Goal: Task Accomplishment & Management: Complete application form

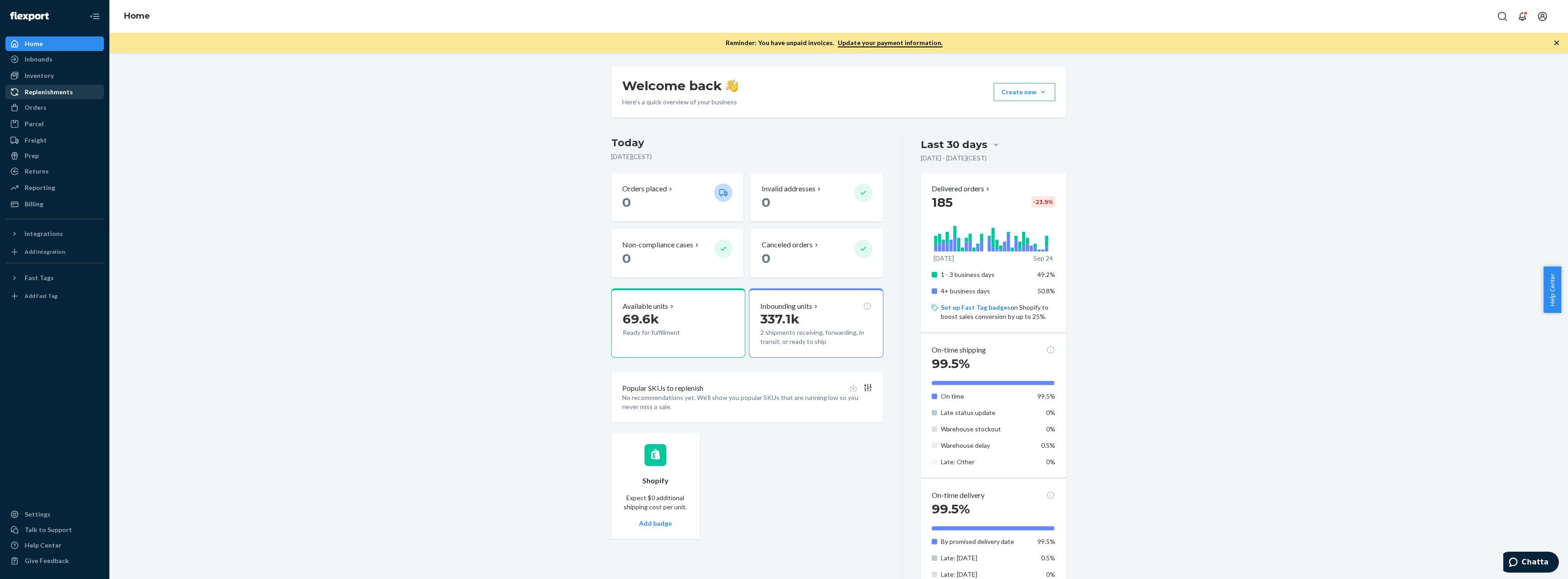
click at [43, 95] on div "Replenishments" at bounding box center [48, 92] width 48 height 9
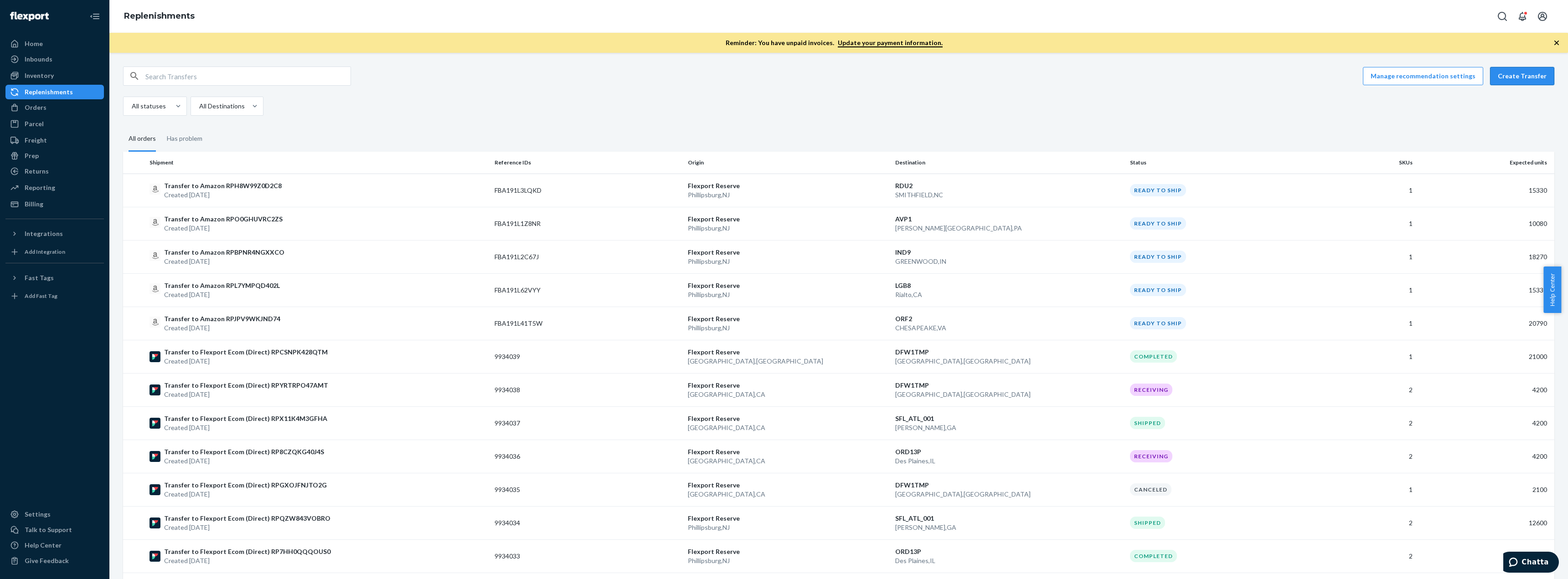
click at [1522, 80] on button "Create Transfer" at bounding box center [1522, 76] width 65 height 18
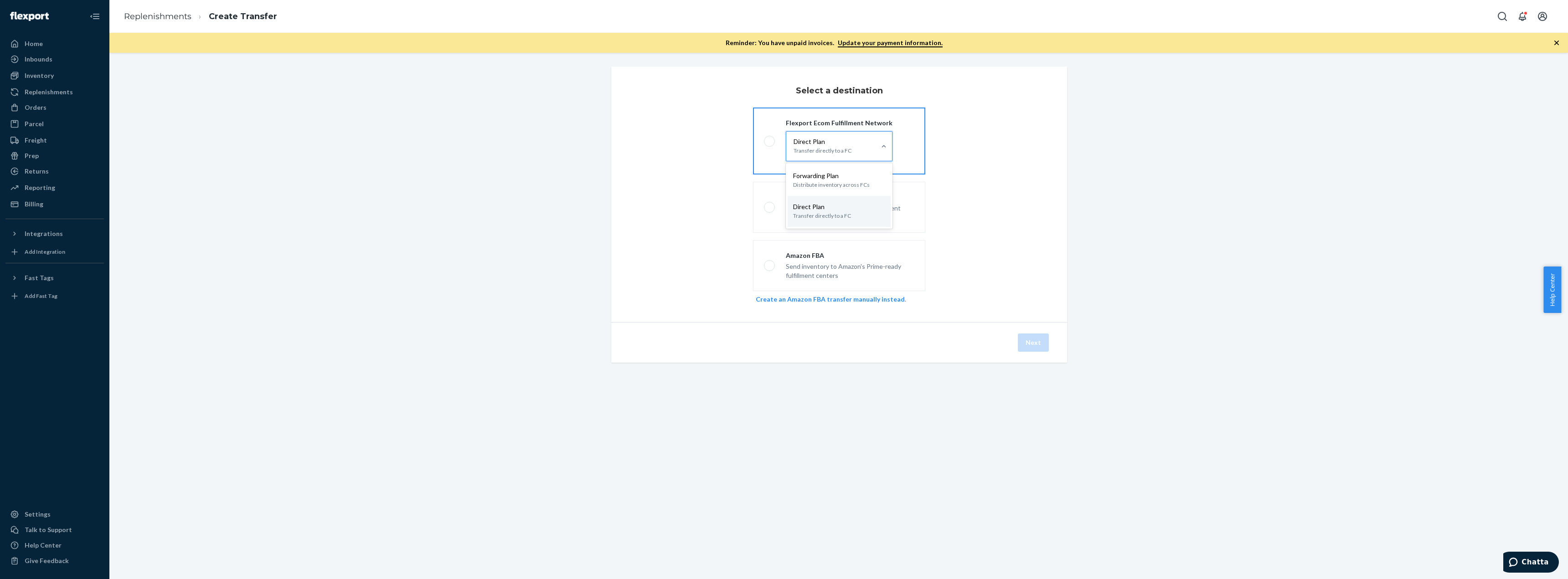
click at [800, 147] on p "Transfer directly to a FC" at bounding box center [822, 150] width 58 height 9
click at [807, 146] on input "option [object Object] focused, 2 of 2. 2 results available. Use Up and Down to…" at bounding box center [807, 146] width 0 height 0
click at [802, 146] on p "Transfer directly to a FC" at bounding box center [822, 150] width 58 height 9
click at [807, 146] on input "option [object Object] focused, 2 of 2. 2 results available. Use Up and Down to…" at bounding box center [807, 146] width 0 height 0
click at [1004, 194] on div "Flexport Ecom Fulfillment Network 0 results available. Select is focused , pres…" at bounding box center [839, 207] width 348 height 193
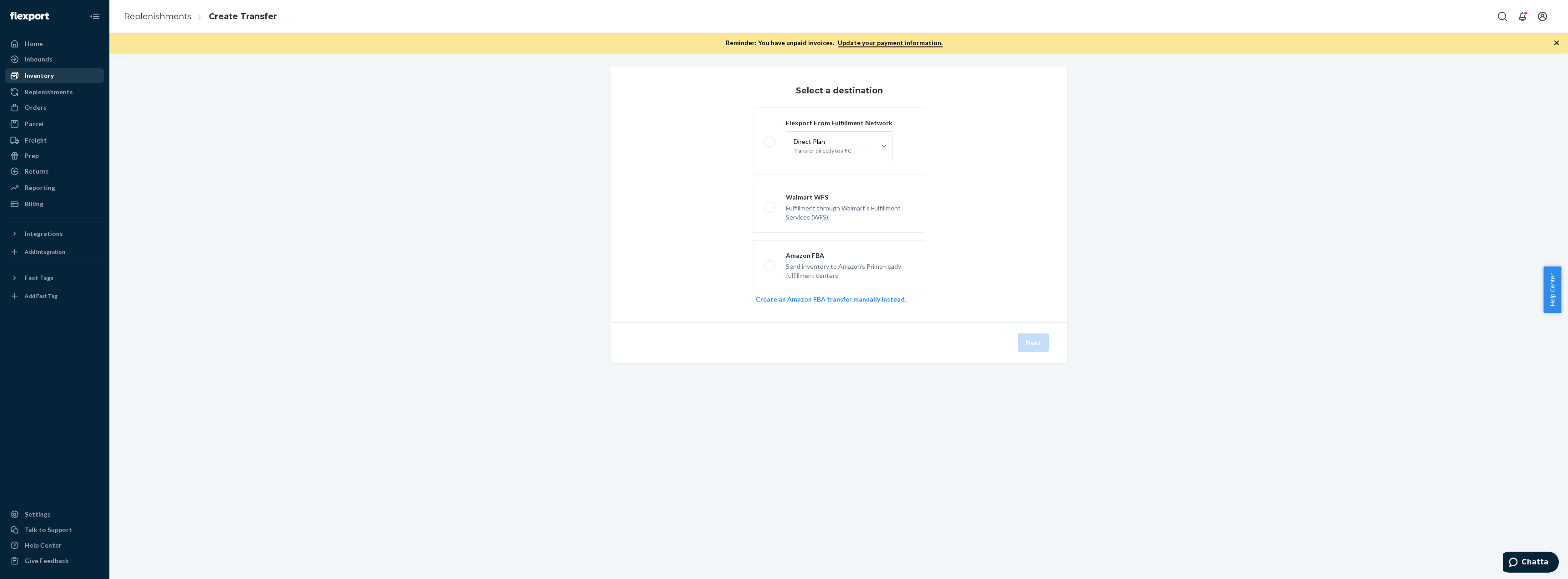
click at [34, 79] on div "Inventory" at bounding box center [39, 75] width 29 height 9
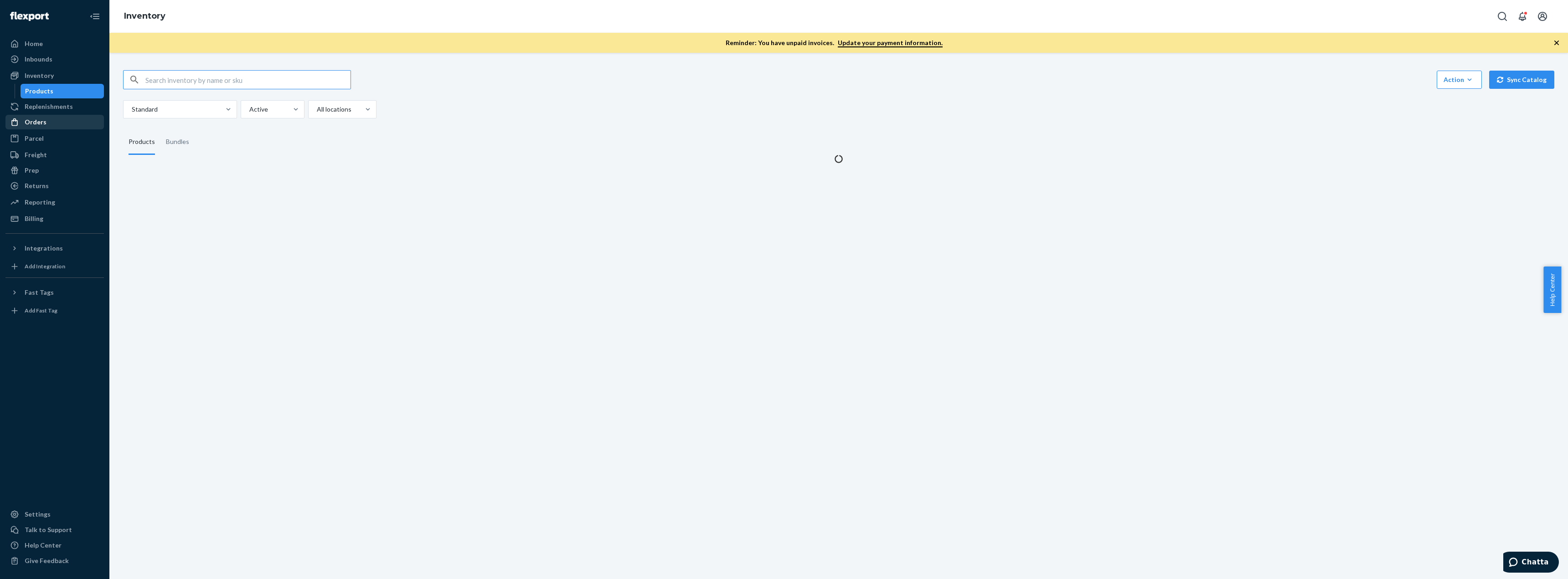
click at [42, 119] on div "Orders" at bounding box center [35, 122] width 22 height 9
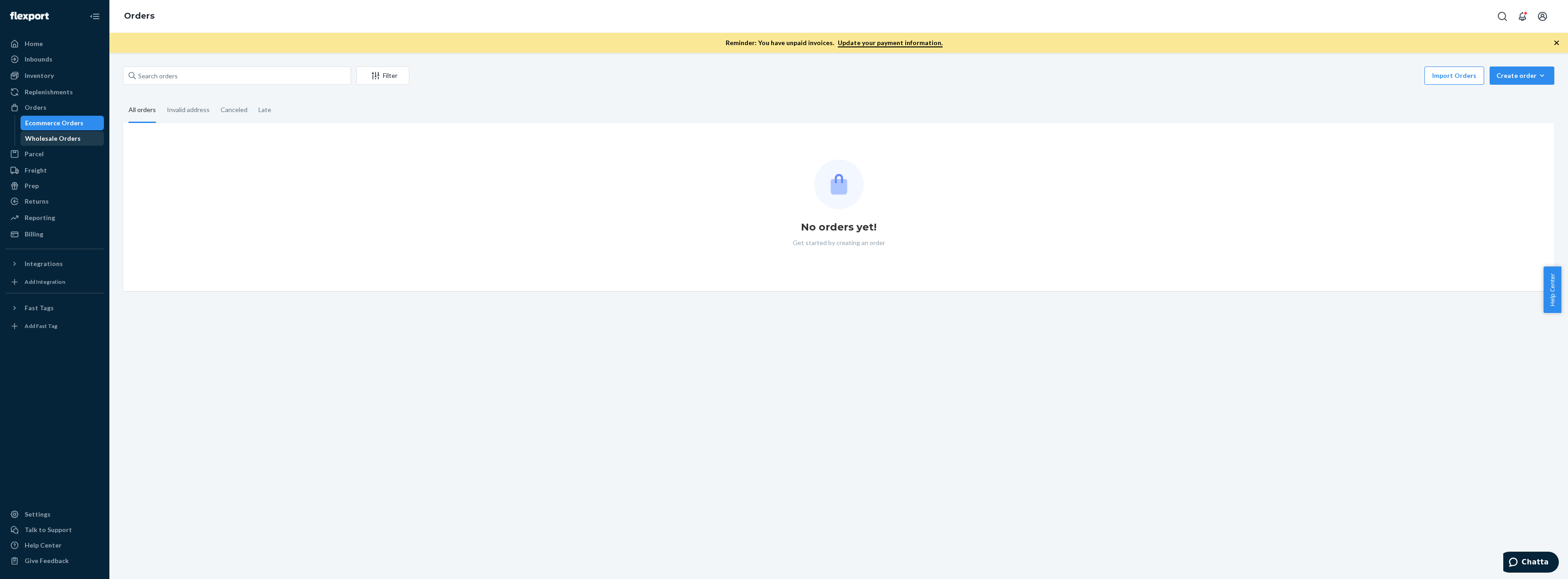
click at [43, 136] on div "Wholesale Orders" at bounding box center [52, 138] width 55 height 9
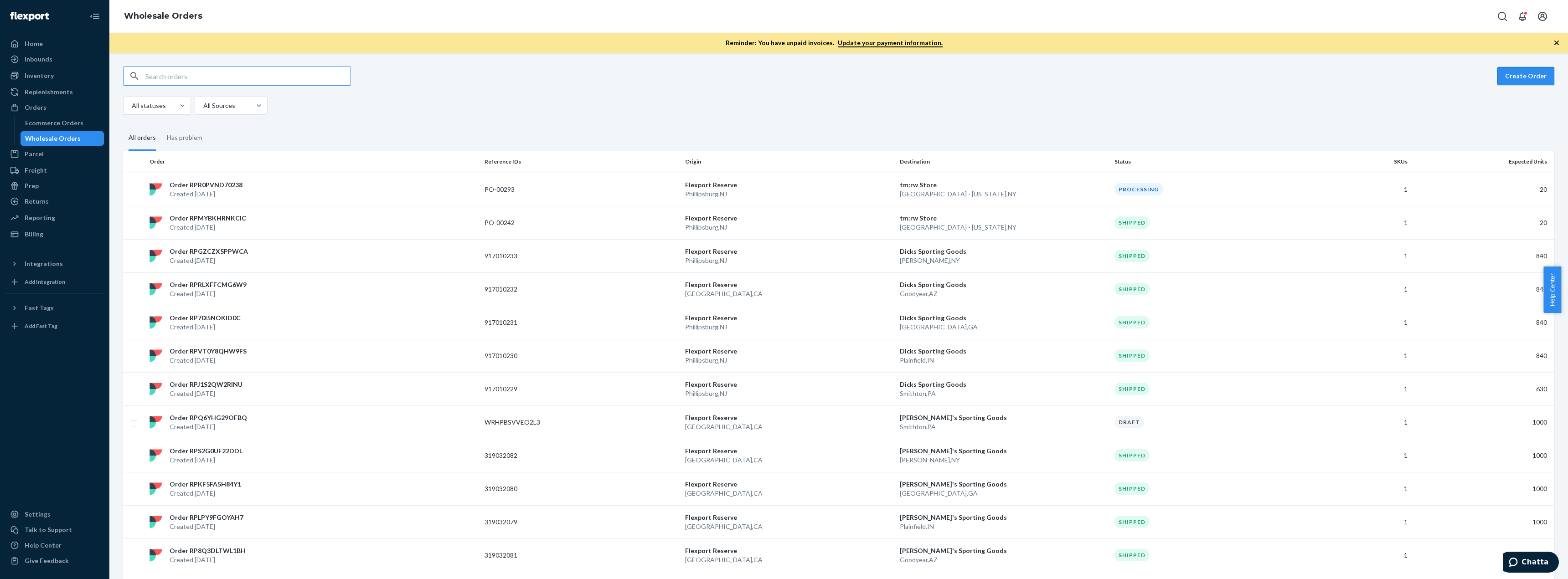
click at [1509, 82] on button "Create Order" at bounding box center [1526, 76] width 57 height 18
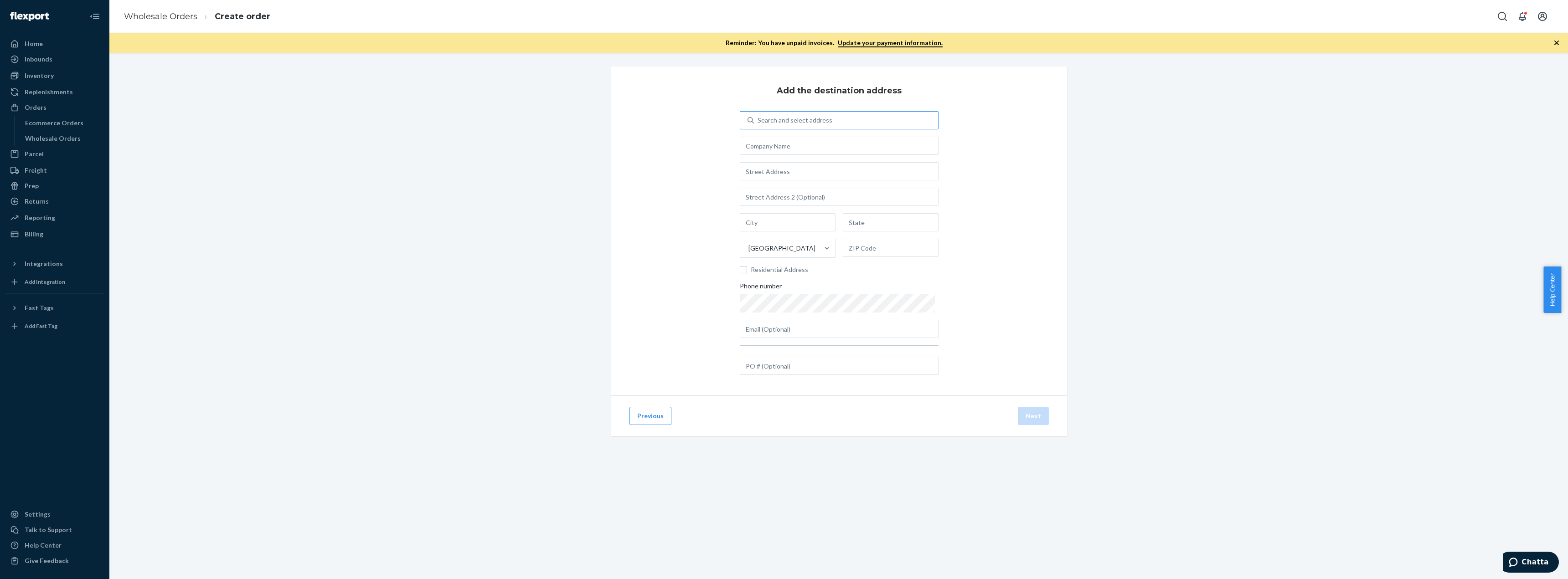
click at [821, 122] on div "Search and select address" at bounding box center [795, 120] width 75 height 9
click at [758, 122] on input "Search and select address" at bounding box center [758, 120] width 1 height 9
click at [797, 145] on input "text" at bounding box center [839, 146] width 198 height 18
paste input "WAL-MART DC 6024G-GENERAL"
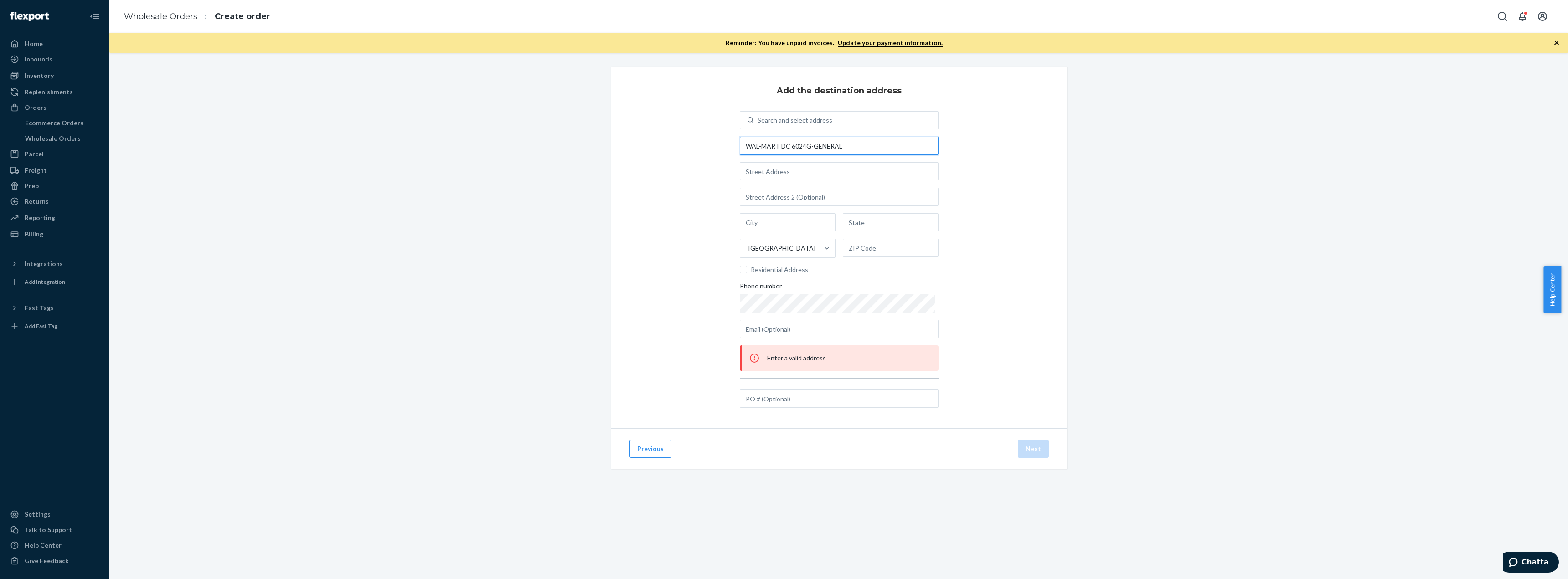
type input "WAL-MART DC 6024G-GENERAL"
click at [784, 174] on input "text" at bounding box center [839, 172] width 198 height 18
paste input "[STREET_ADDRESS]"
type input "[STREET_ADDRESS]"
type input "[GEOGRAPHIC_DATA]"
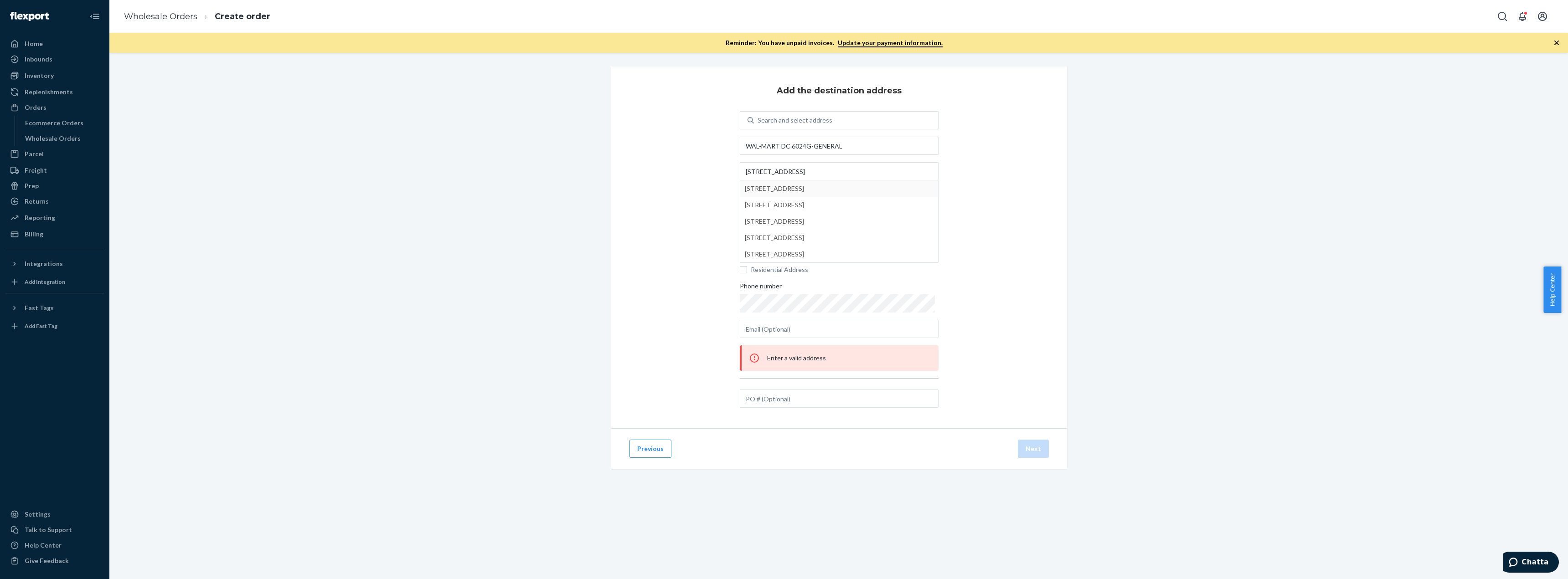
type input "OH"
type input "43123"
type input "[STREET_ADDRESS]"
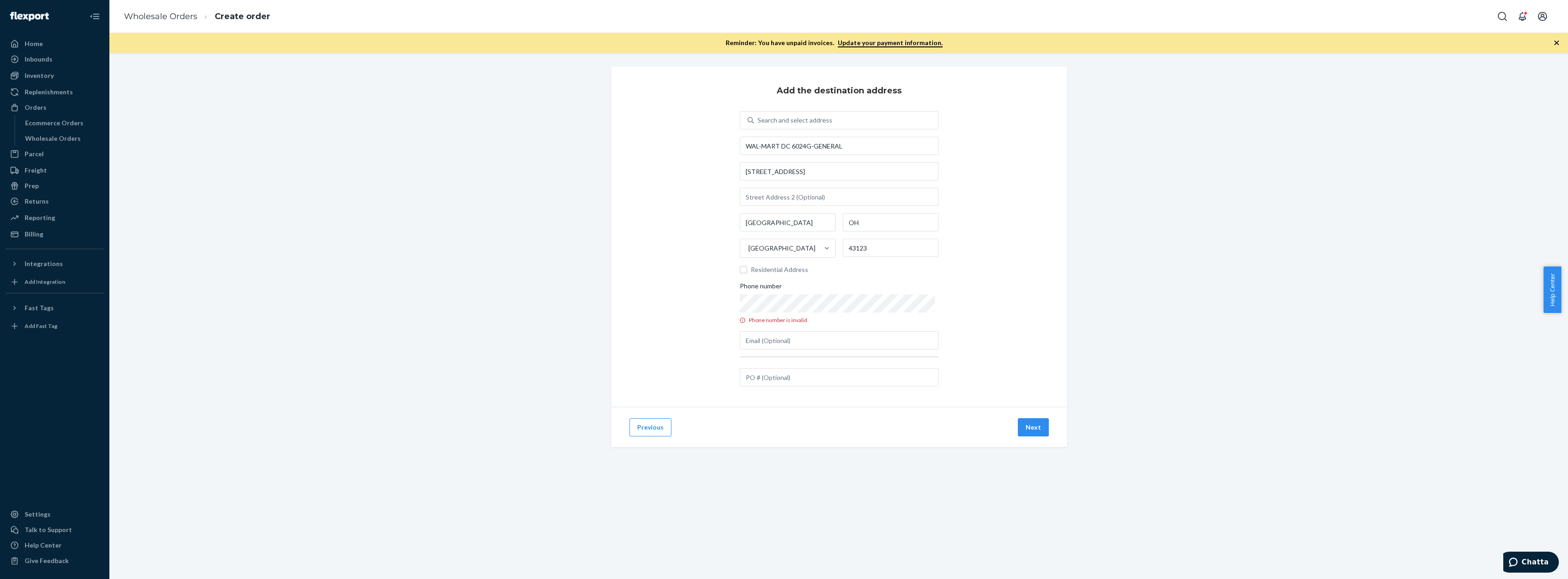
drag, startPoint x: 989, startPoint y: 307, endPoint x: 934, endPoint y: 305, distance: 55.0
click at [988, 307] on div "Add the destination address Search and select address [GEOGRAPHIC_DATA][STREET_…" at bounding box center [839, 236] width 456 height 340
click at [983, 301] on div "Add the destination address Search and select address [GEOGRAPHIC_DATA][STREET_…" at bounding box center [839, 236] width 456 height 340
click at [1005, 308] on div "Add the destination address Search and select address [GEOGRAPHIC_DATA][STREET_…" at bounding box center [839, 236] width 456 height 340
click at [646, 312] on div "Add the destination address Search and select address [GEOGRAPHIC_DATA][STREET_…" at bounding box center [839, 236] width 456 height 340
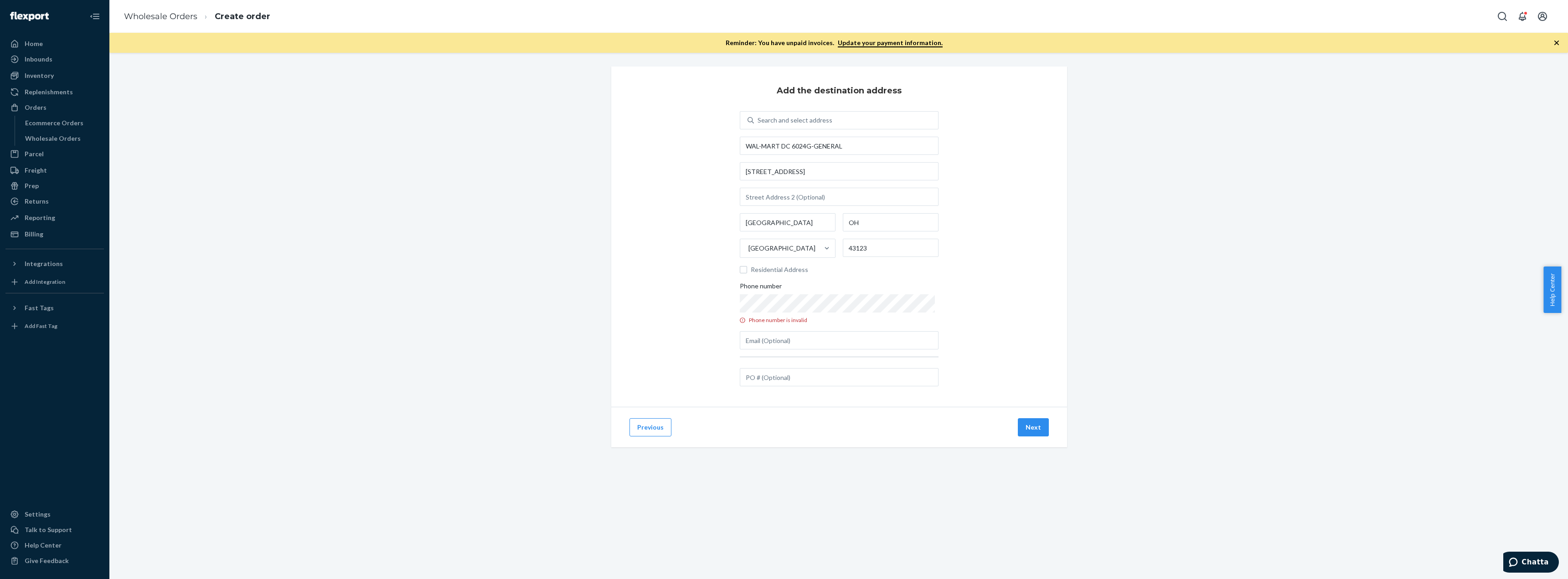
click at [998, 291] on div "Add the destination address Search and select address [GEOGRAPHIC_DATA][STREET_…" at bounding box center [839, 236] width 456 height 340
click at [729, 296] on div "Add the destination address Search and select address [GEOGRAPHIC_DATA]-[GEOGRA…" at bounding box center [839, 231] width 456 height 329
click at [1023, 299] on div "Add the destination address Search and select address [GEOGRAPHIC_DATA][STREET_…" at bounding box center [839, 236] width 456 height 340
click at [891, 338] on input "text" at bounding box center [839, 340] width 198 height 18
click at [964, 313] on div "Add the destination address Search and select address [GEOGRAPHIC_DATA][STREET_…" at bounding box center [839, 236] width 456 height 340
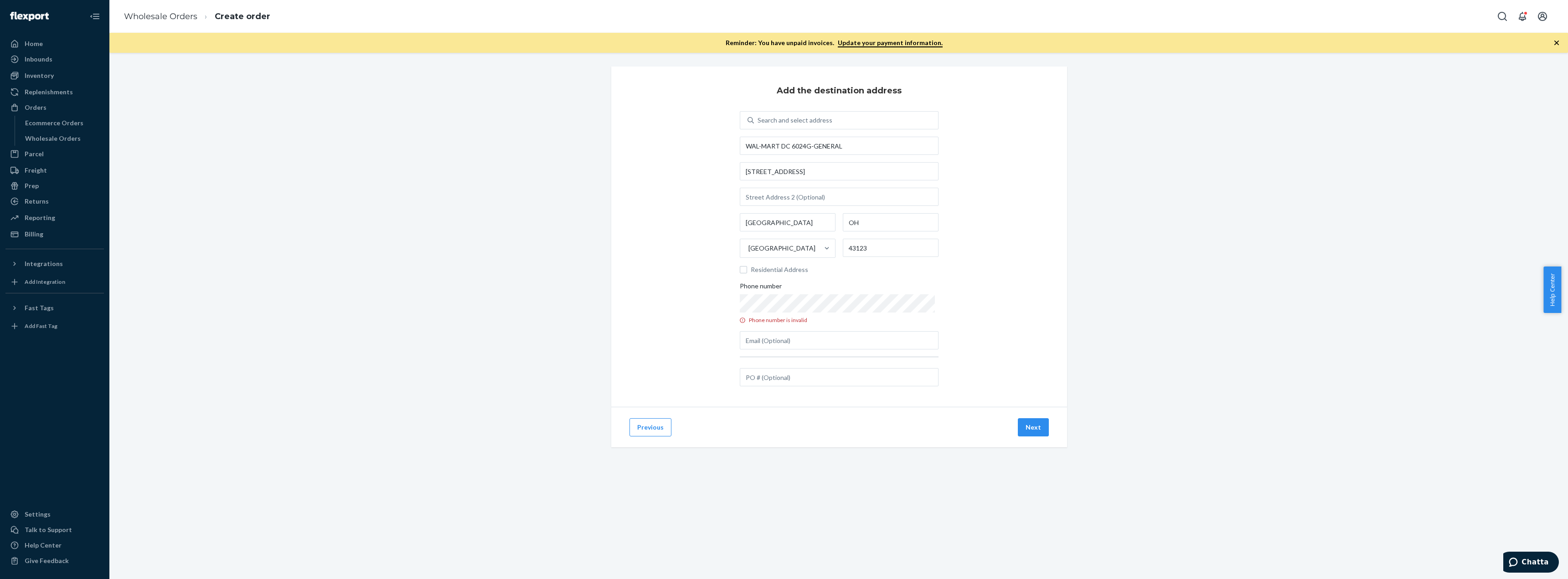
click at [1032, 307] on div "Add the destination address Search and select address [GEOGRAPHIC_DATA][STREET_…" at bounding box center [839, 236] width 456 height 340
click at [976, 384] on div "Add the destination address Search and select address [GEOGRAPHIC_DATA][STREET_…" at bounding box center [839, 236] width 456 height 340
click at [865, 372] on input "text" at bounding box center [839, 377] width 198 height 18
click at [760, 381] on input "text" at bounding box center [839, 377] width 198 height 18
paste input "3981437401"
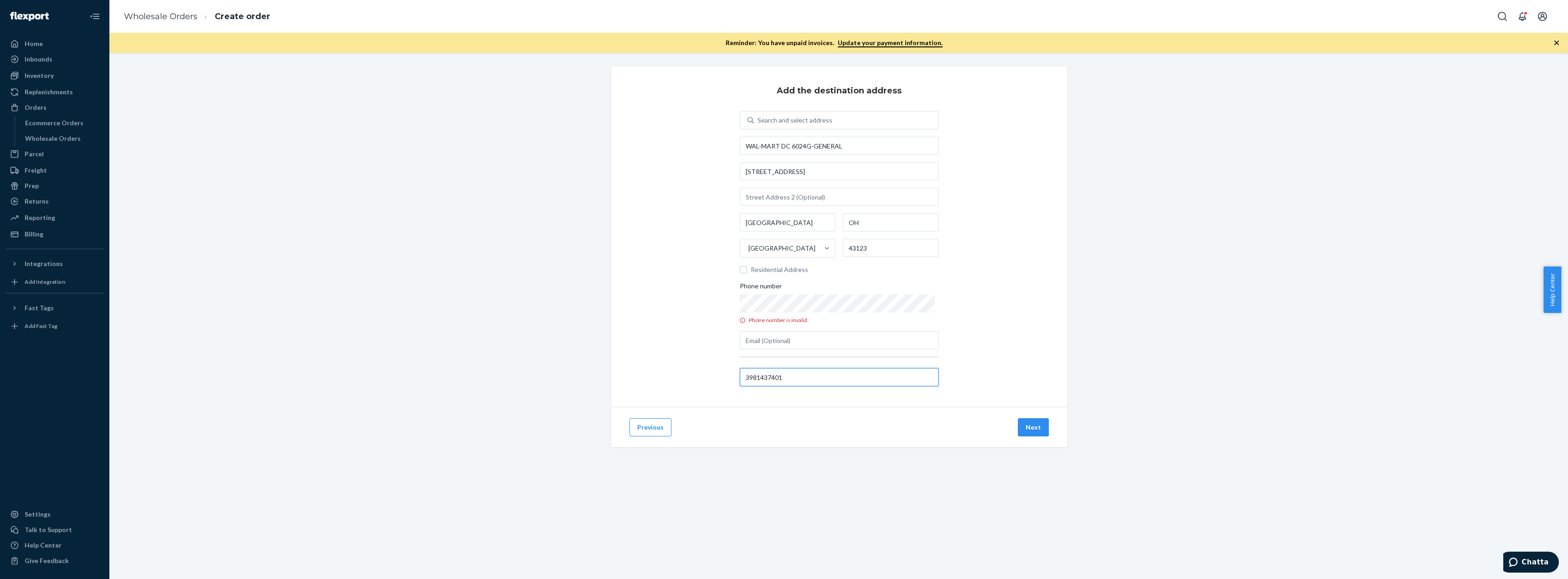
click at [754, 375] on input "3981437401" at bounding box center [839, 377] width 198 height 18
type input "3981437401"
click at [1007, 349] on div "Add the destination address Search and select address [GEOGRAPHIC_DATA][STREET_…" at bounding box center [839, 236] width 456 height 340
click at [1028, 424] on button "Next" at bounding box center [1033, 427] width 31 height 18
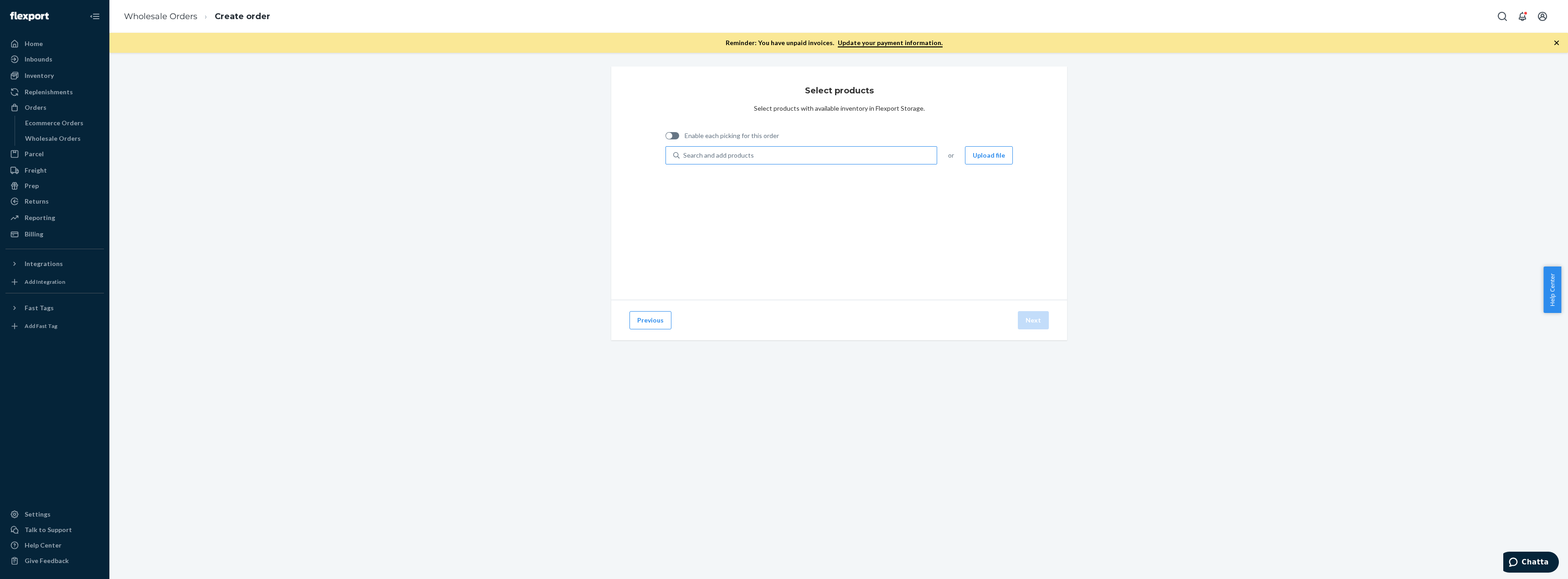
click at [724, 151] on div "Search and add products" at bounding box center [719, 155] width 71 height 9
click at [684, 151] on input "Search and add products" at bounding box center [684, 155] width 1 height 9
type input "boxbol"
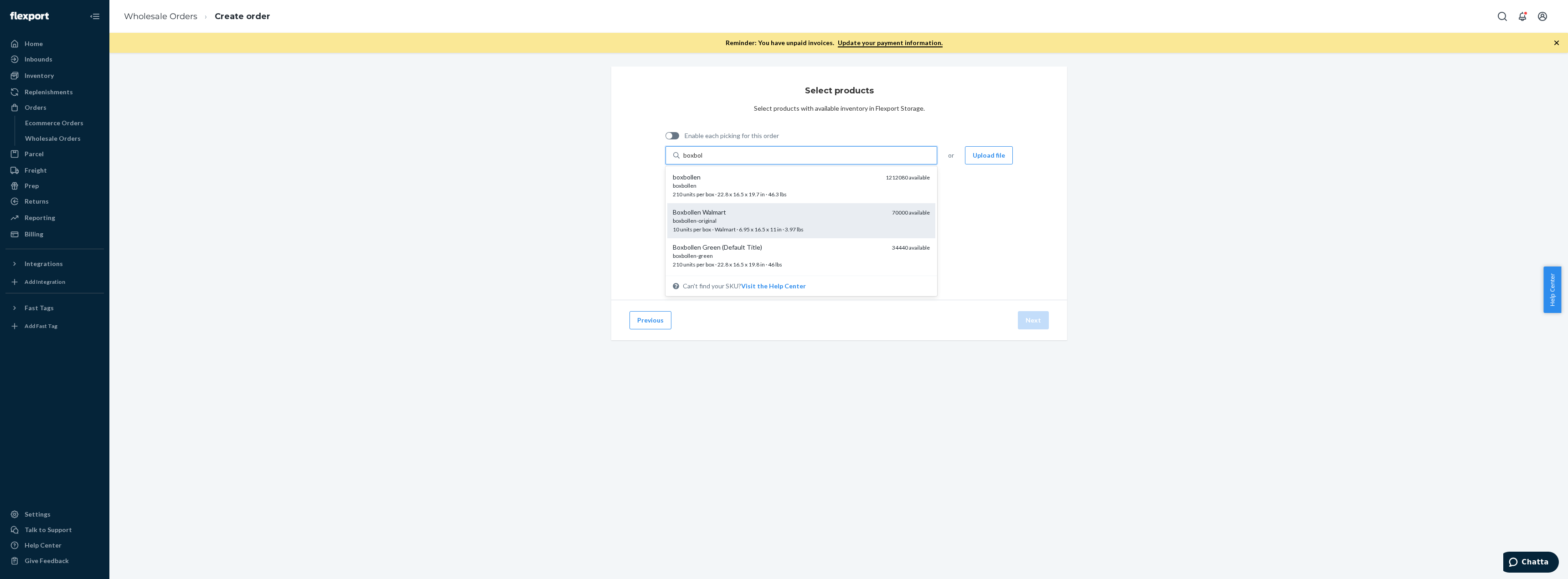
click at [745, 221] on div "boxbollen-original" at bounding box center [779, 220] width 212 height 8
click at [703, 160] on input "boxbol" at bounding box center [693, 155] width 19 height 9
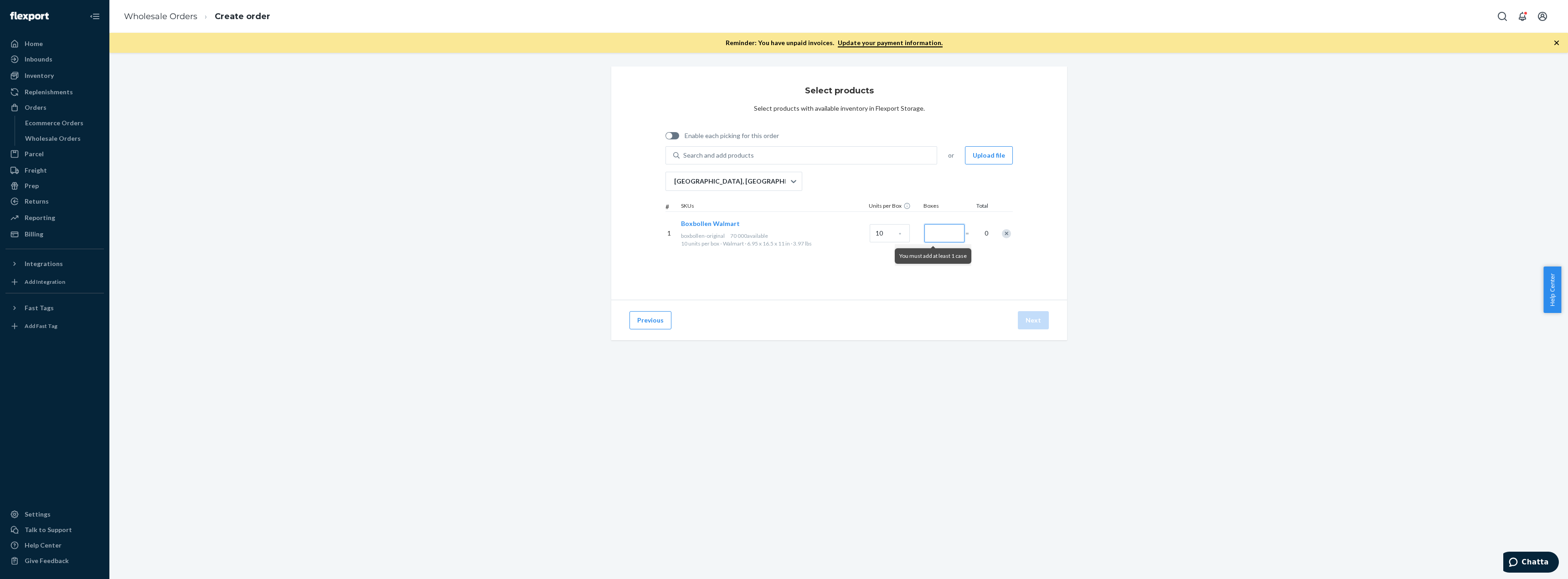
click at [942, 232] on input "Number of boxes" at bounding box center [945, 233] width 40 height 18
type input "109"
click at [1043, 269] on div "Select products Select products with available inventory in Flexport Storage. E…" at bounding box center [839, 182] width 456 height 233
click at [1032, 322] on button "Next" at bounding box center [1033, 320] width 31 height 18
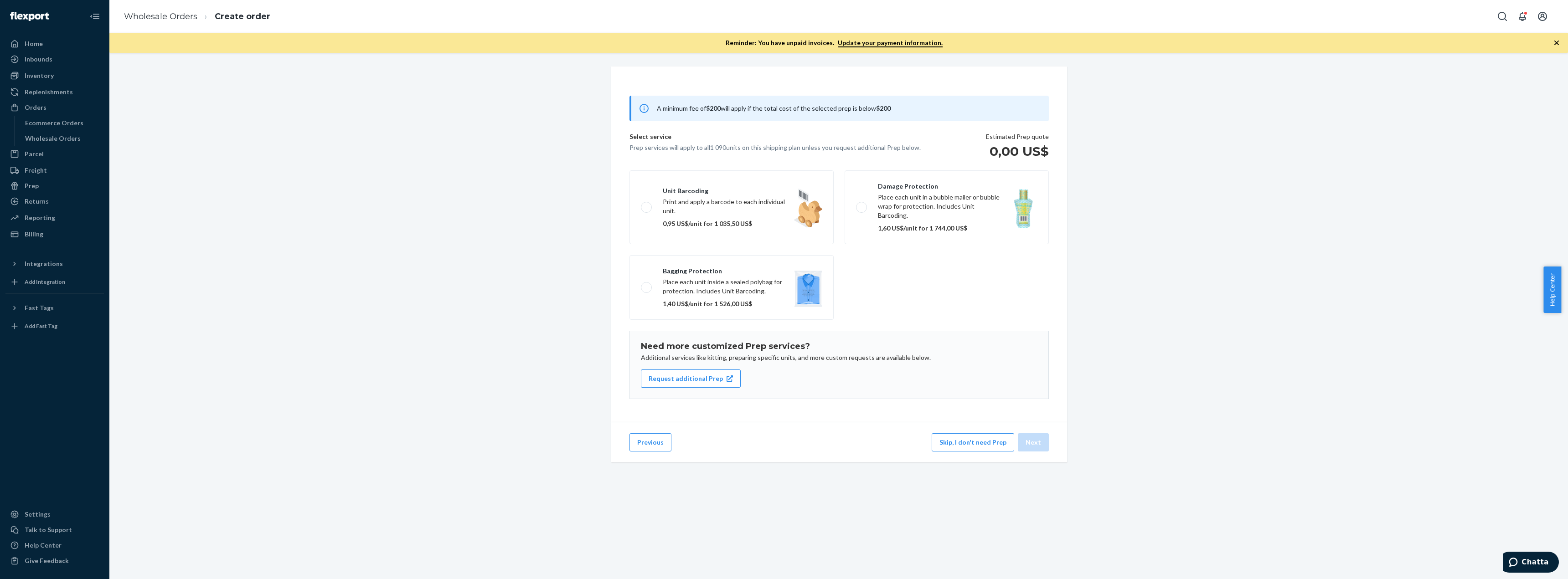
scroll to position [59, 0]
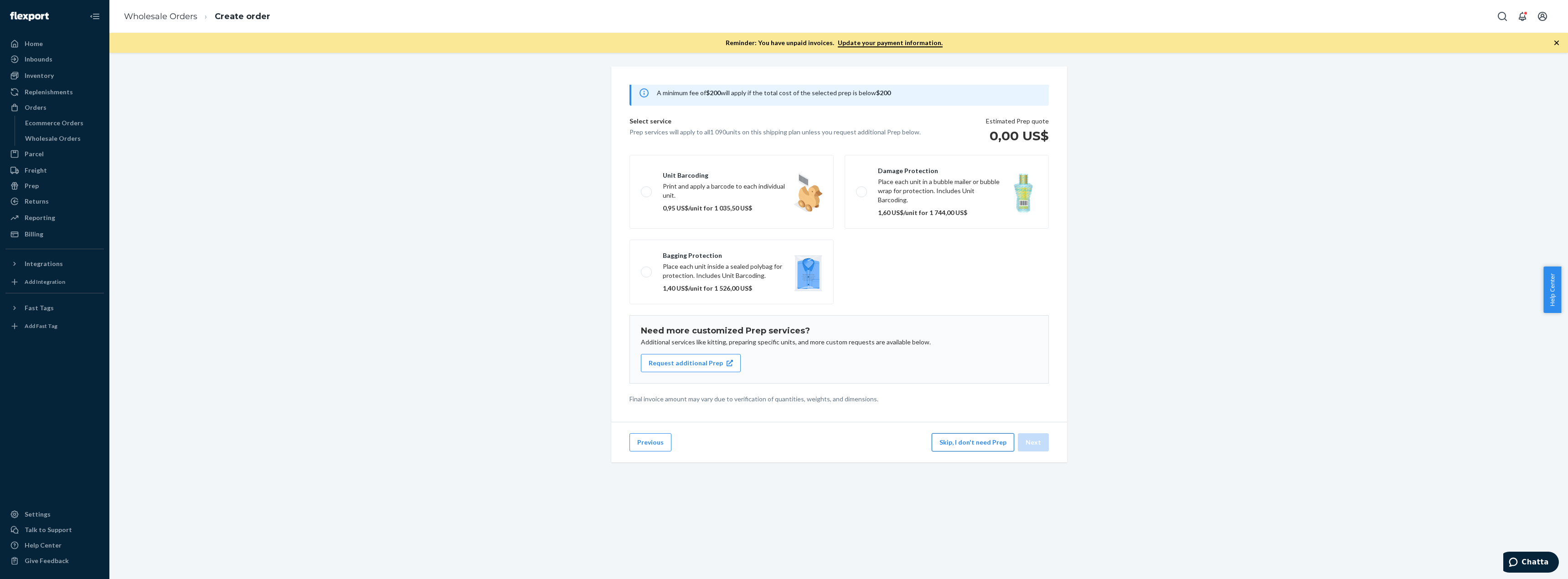
click at [972, 449] on button "Skip, I don't need Prep" at bounding box center [973, 442] width 83 height 18
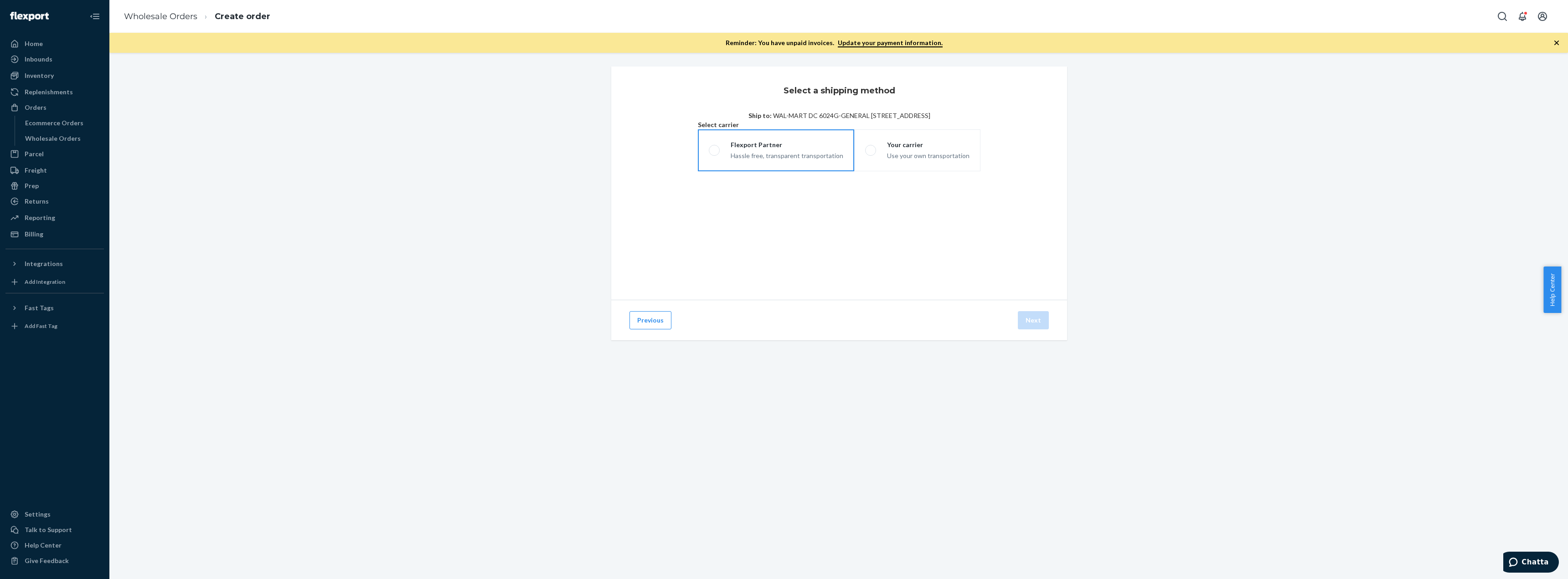
click at [727, 172] on label "Flexport Partner Hassle free, transparent transportation" at bounding box center [775, 150] width 156 height 42
click at [715, 153] on input "Flexport Partner Hassle free, transparent transportation" at bounding box center [712, 151] width 6 height 6
radio input "true"
click at [735, 214] on div "850 US$ for estimated 2 pallets" at bounding box center [779, 209] width 88 height 11
click at [713, 207] on input "LTL/FTL (Palletized) 850 US$ for estimated 2 pallets" at bounding box center [716, 204] width 6 height 6
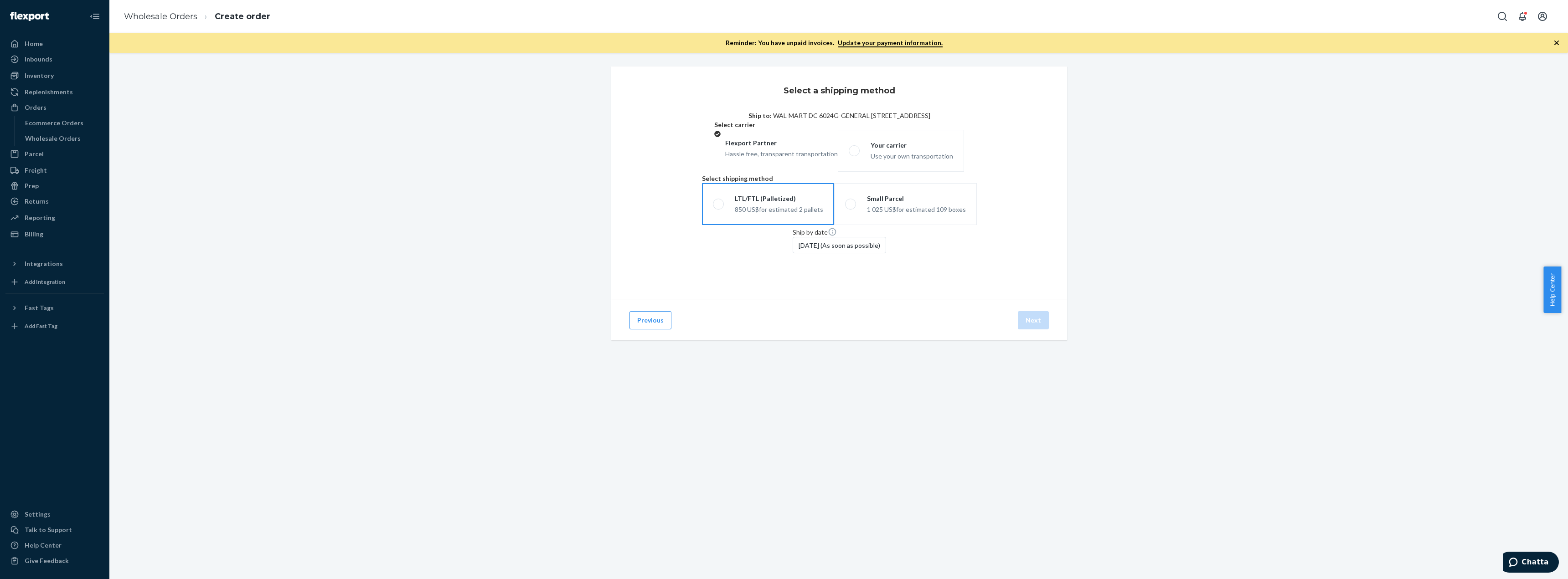
radio input "true"
click at [718, 212] on label "LTL/FTL (Palletized) 850 US$ for estimated 2 pallets" at bounding box center [768, 198] width 99 height 29
click at [718, 189] on input "LTL/FTL (Palletized) 850 US$ for estimated 2 pallets" at bounding box center [721, 186] width 6 height 6
click at [1027, 329] on button "Next" at bounding box center [1033, 320] width 31 height 18
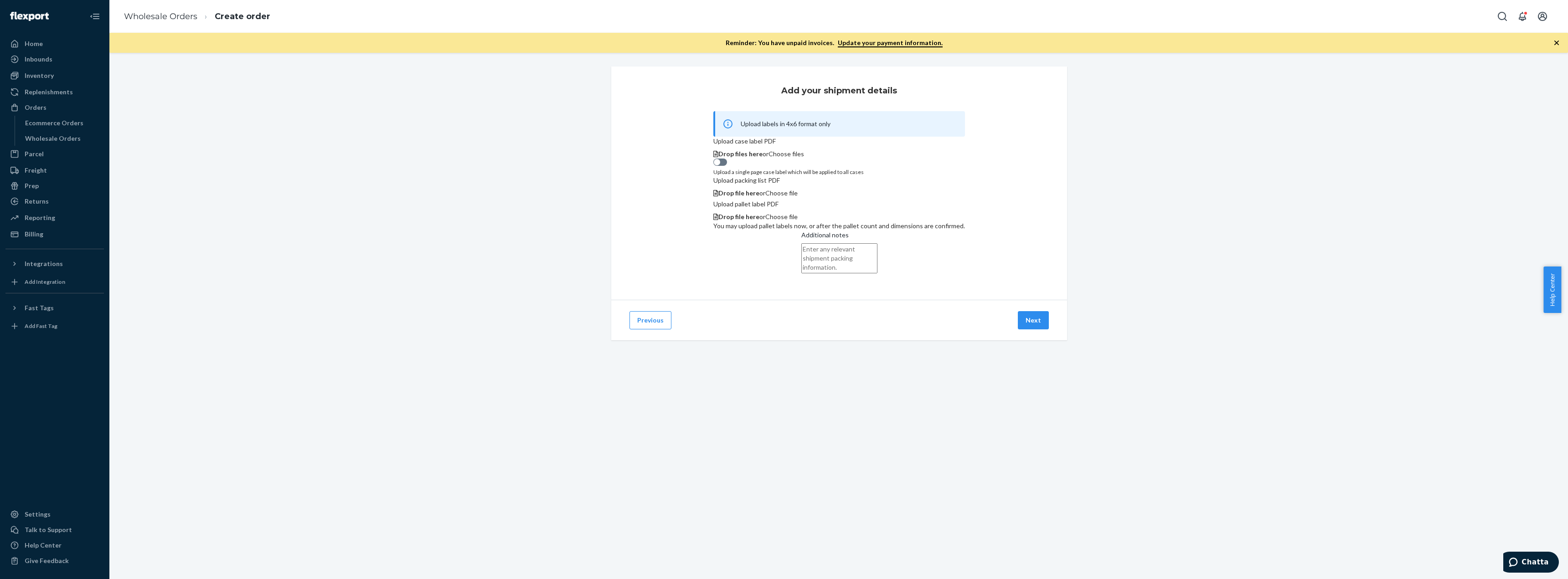
click at [877, 273] on textarea "Additional notes" at bounding box center [839, 258] width 76 height 30
click at [878, 273] on textarea "Additional notes" at bounding box center [839, 258] width 76 height 30
click at [1029, 329] on button "Next" at bounding box center [1033, 320] width 31 height 18
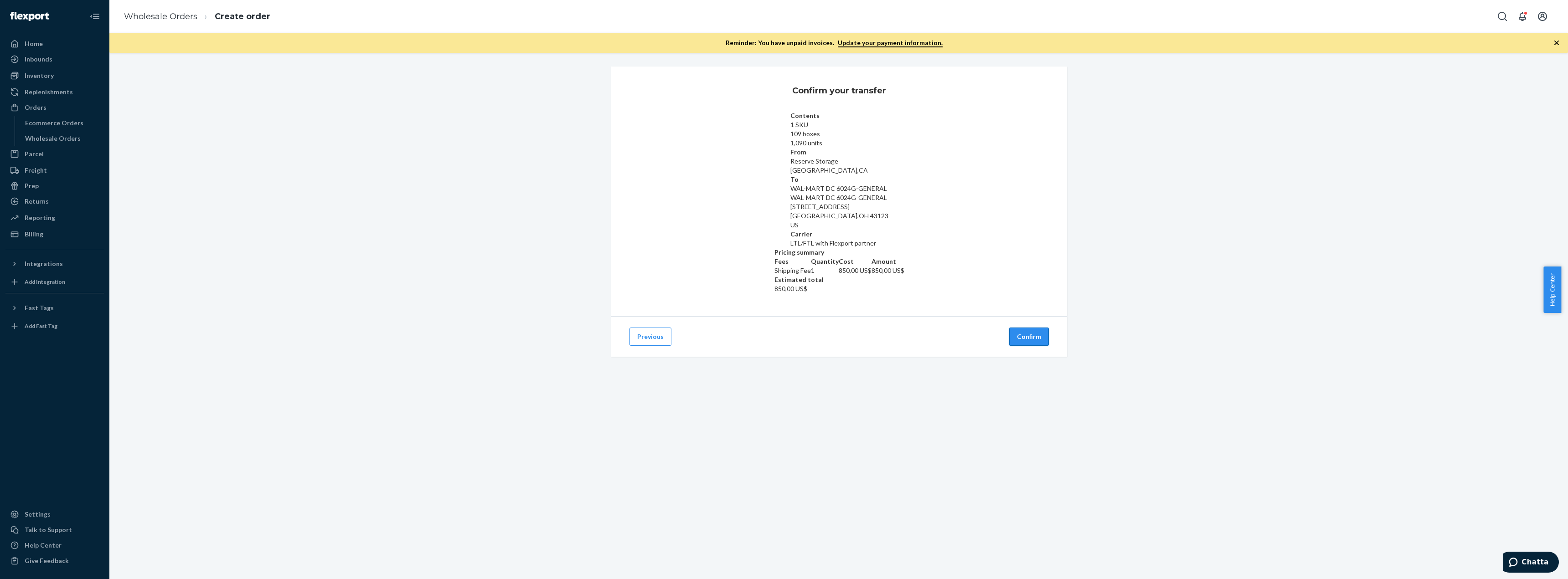
click at [1015, 328] on button "Confirm" at bounding box center [1029, 336] width 40 height 18
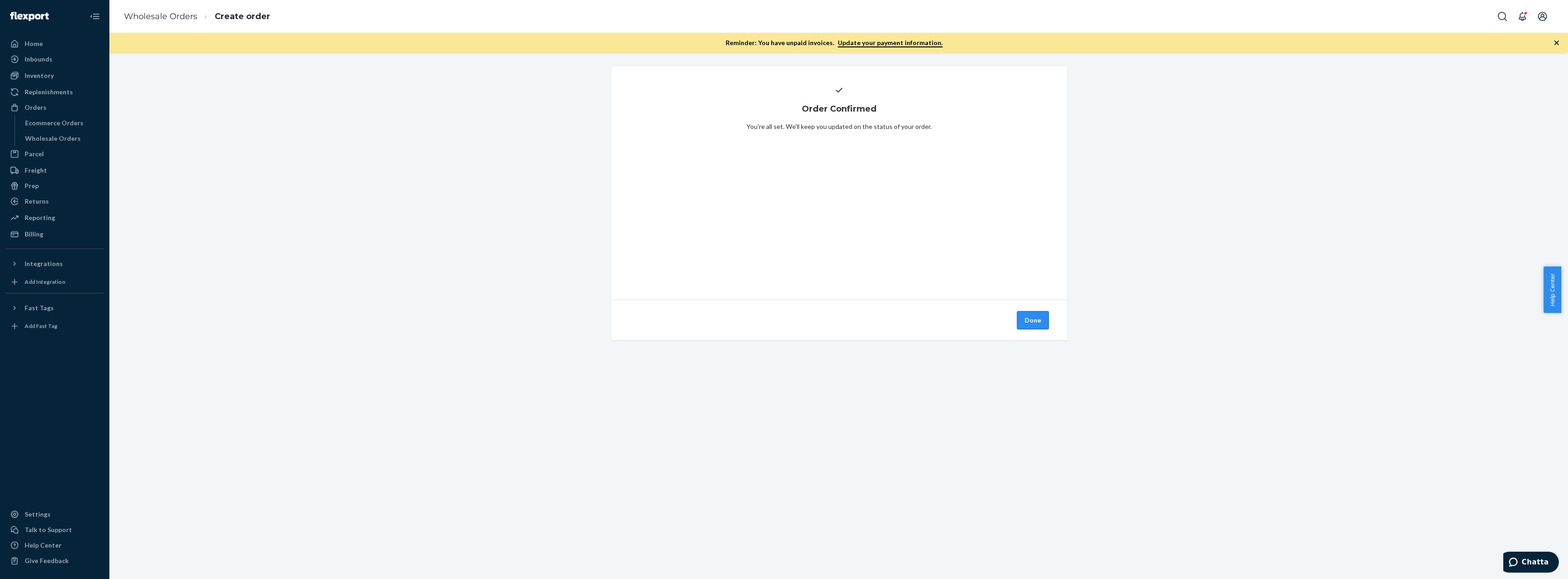
click at [1026, 323] on button "Done" at bounding box center [1033, 320] width 32 height 18
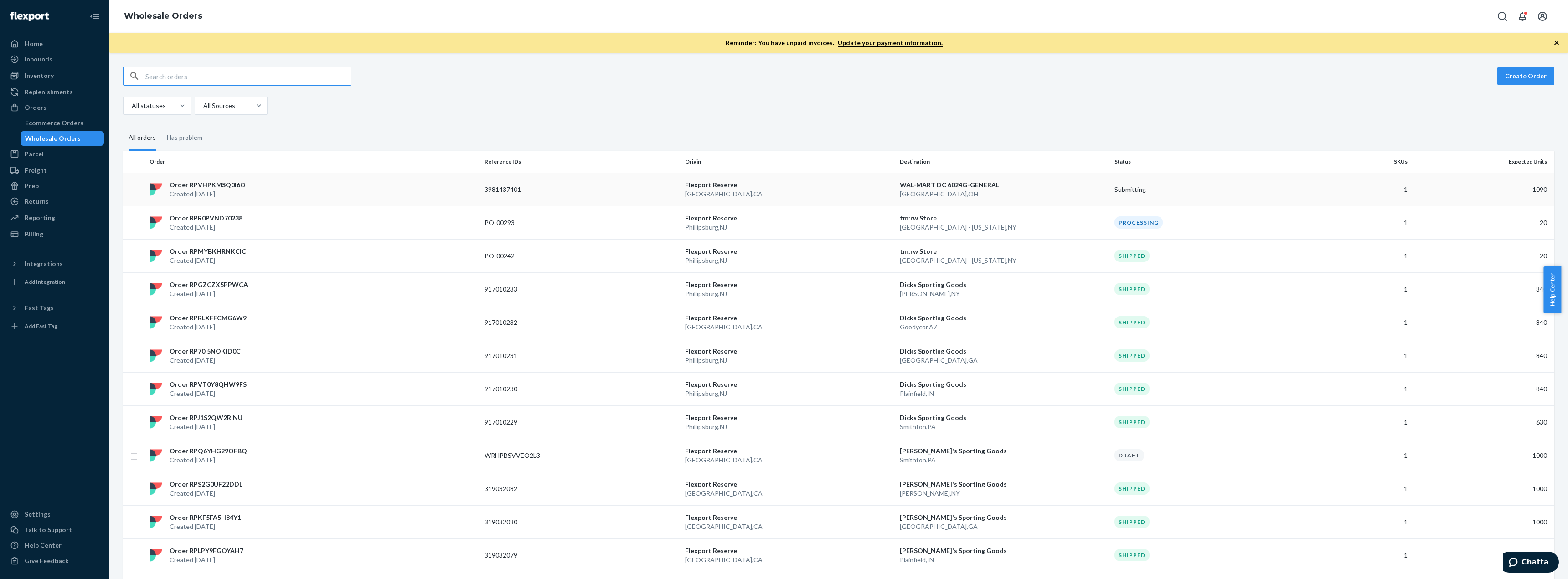
click at [233, 185] on p "Order RPVHPKMSQ0I6O" at bounding box center [208, 185] width 76 height 9
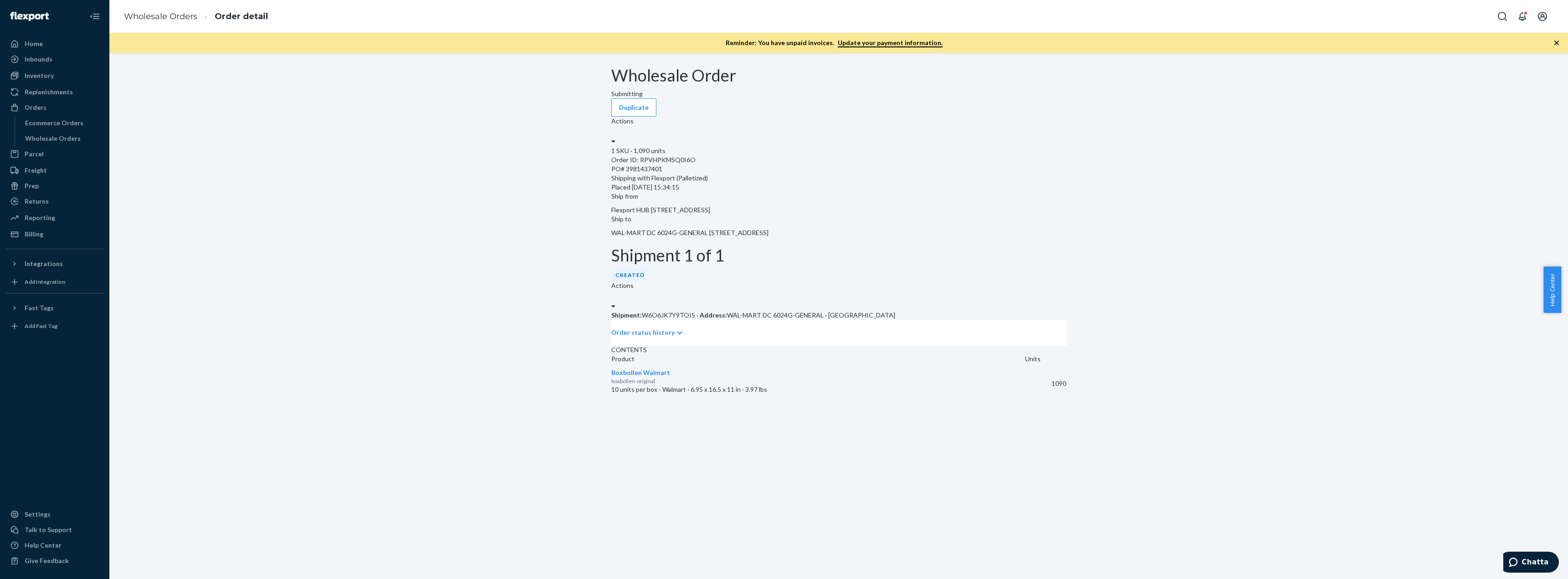
click at [670, 328] on p "Order status history" at bounding box center [643, 332] width 63 height 9
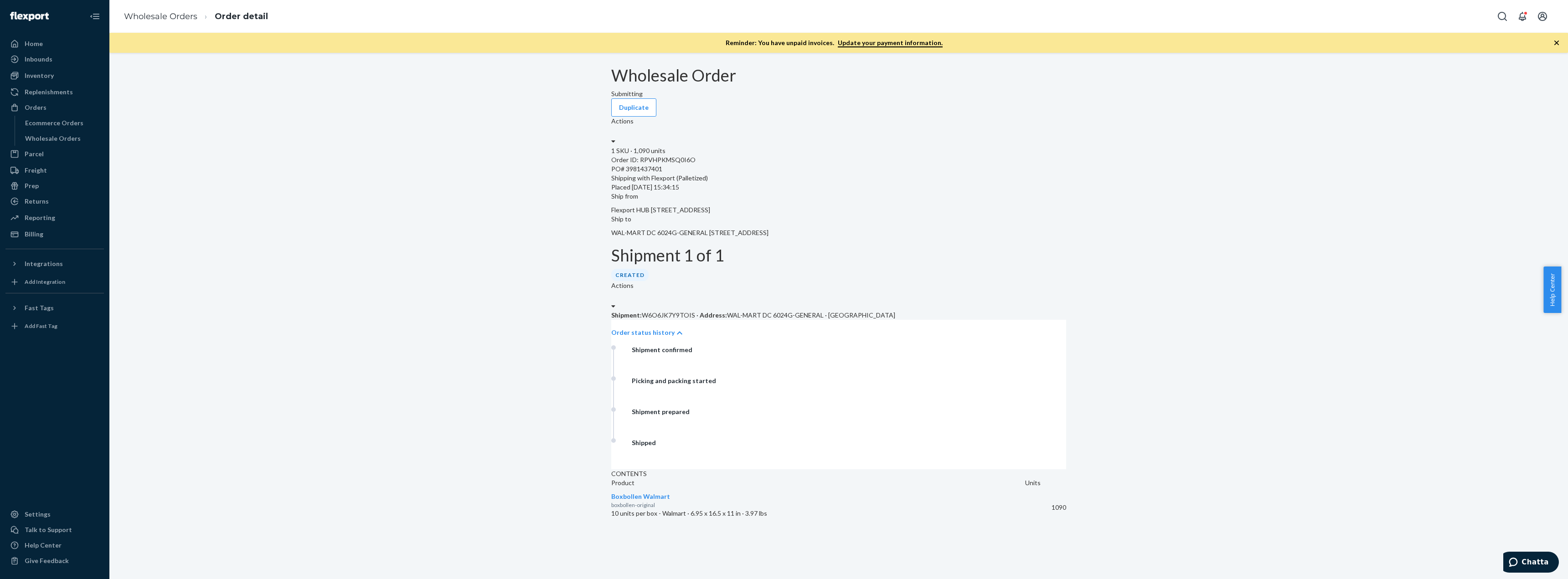
click at [674, 328] on p "Order status history" at bounding box center [643, 332] width 63 height 9
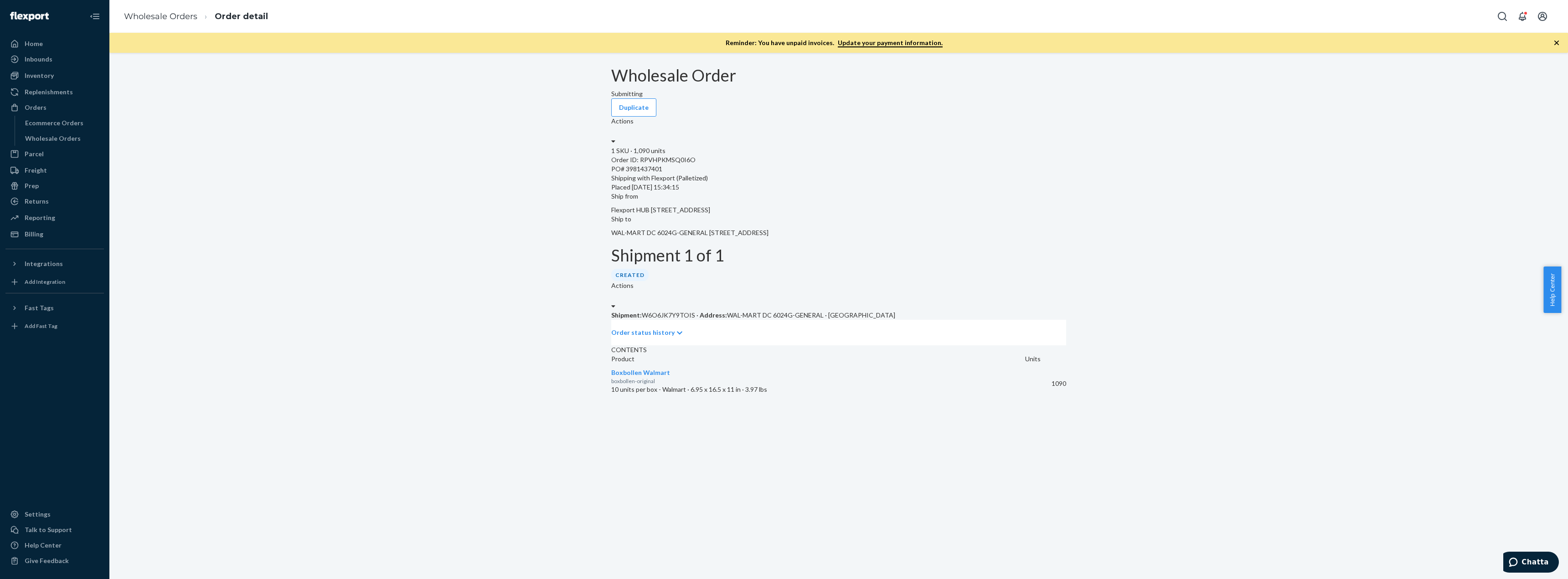
click at [634, 281] on label "Actions" at bounding box center [622, 285] width 23 height 9
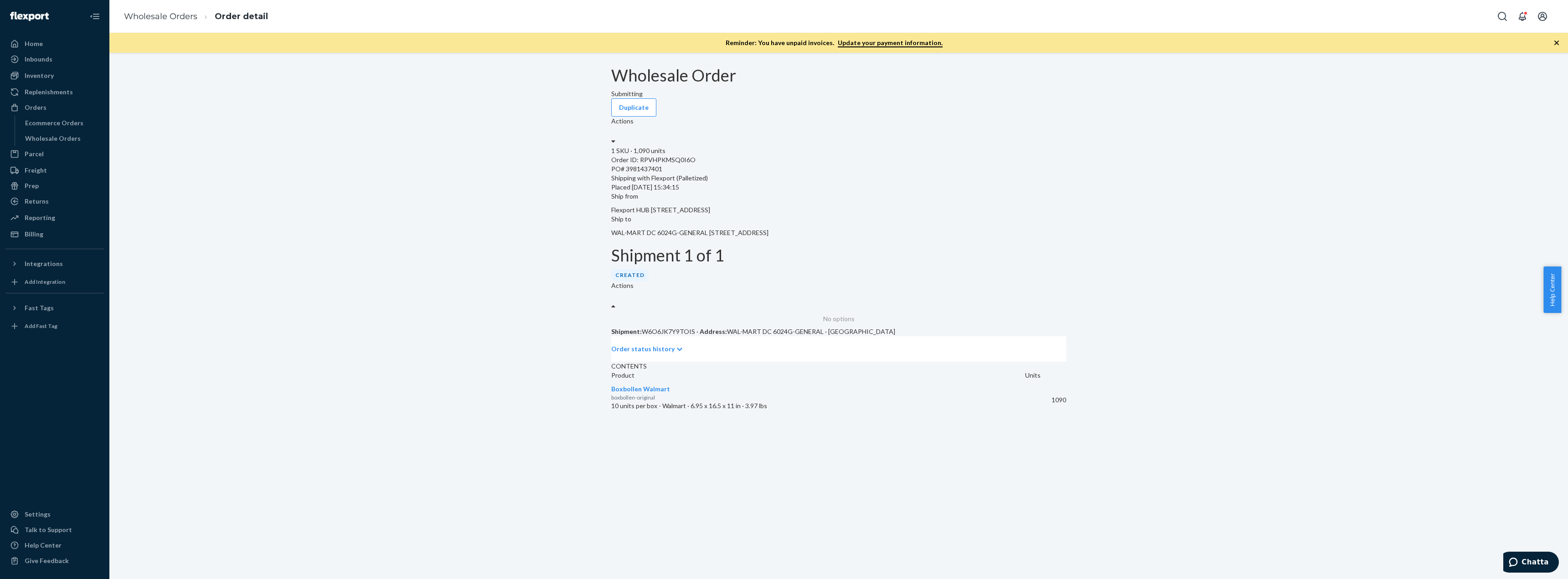
click at [1109, 251] on div "Wholesale Order Submitting Duplicate Actions 1 SKU · 1,090 units Order ID: RPVH…" at bounding box center [839, 240] width 1445 height 348
click at [1019, 117] on div "Actions" at bounding box center [838, 131] width 455 height 30
click at [1134, 167] on div "Wholesale Order Submitting Duplicate 0 results available. Use Up and Down to ch…" at bounding box center [839, 240] width 1445 height 348
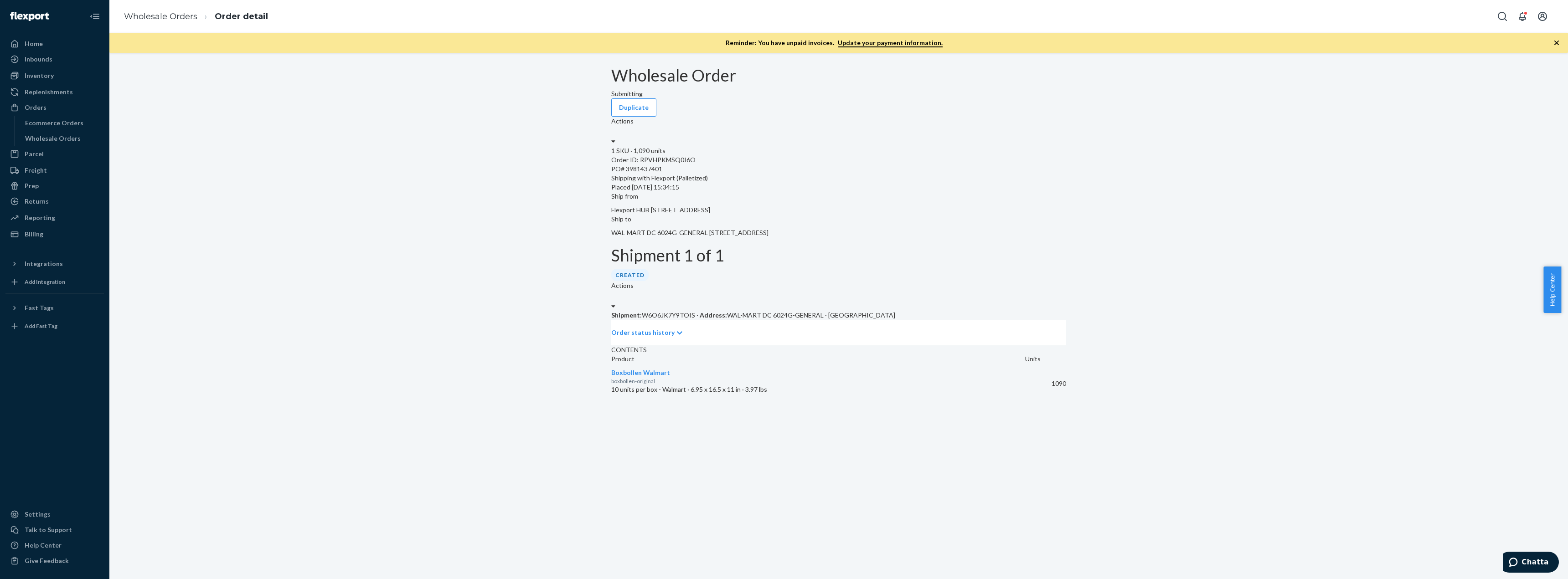
click at [653, 328] on p "Order status history" at bounding box center [643, 332] width 63 height 9
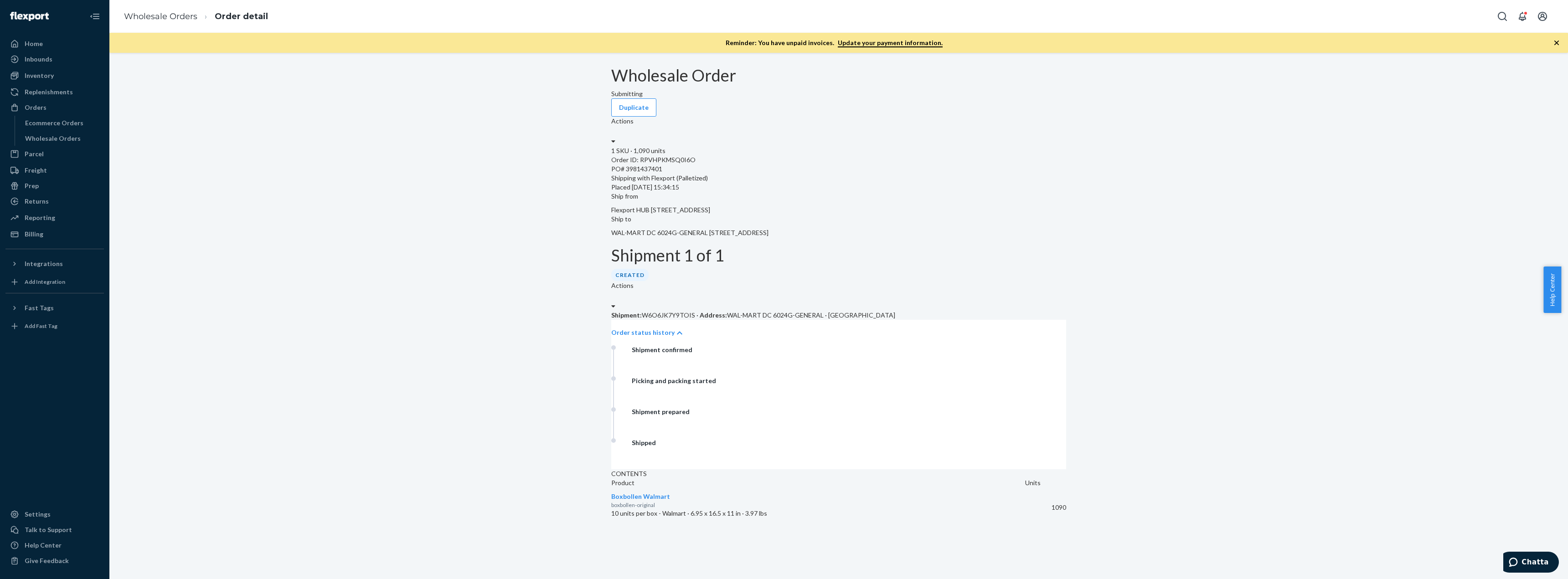
click at [653, 328] on p "Order status history" at bounding box center [643, 332] width 63 height 9
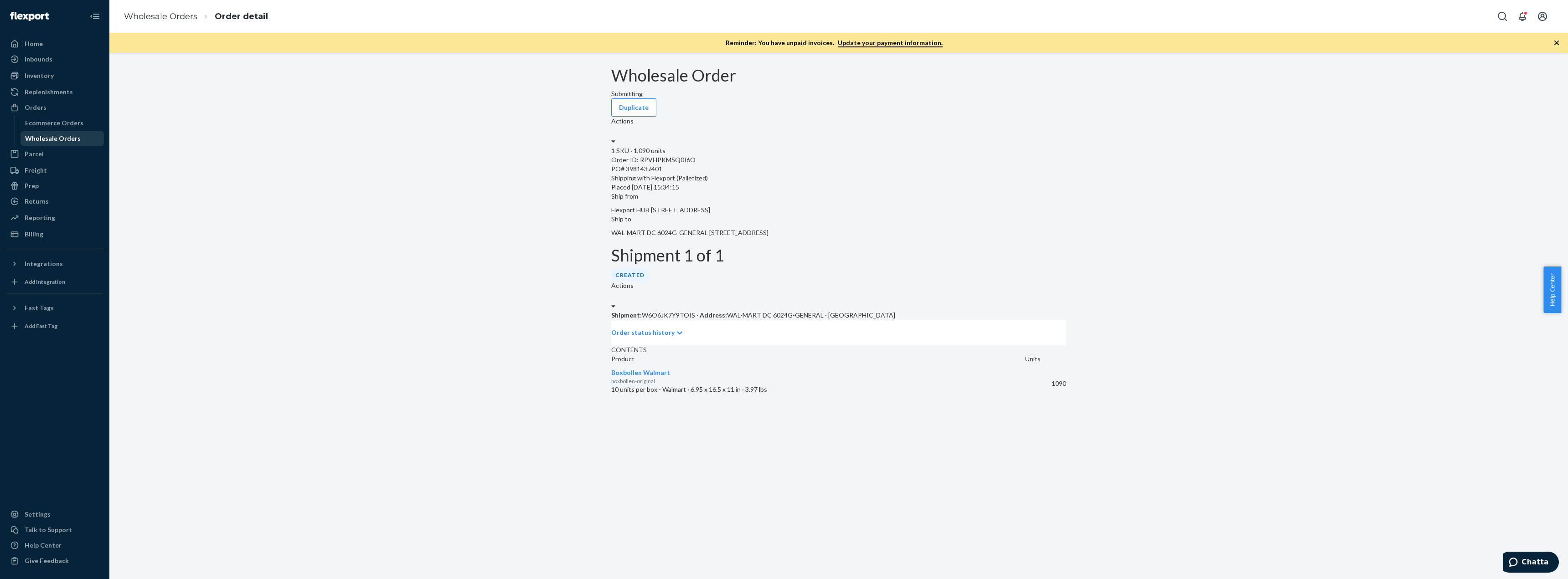
click at [52, 135] on div "Wholesale Orders" at bounding box center [52, 138] width 55 height 9
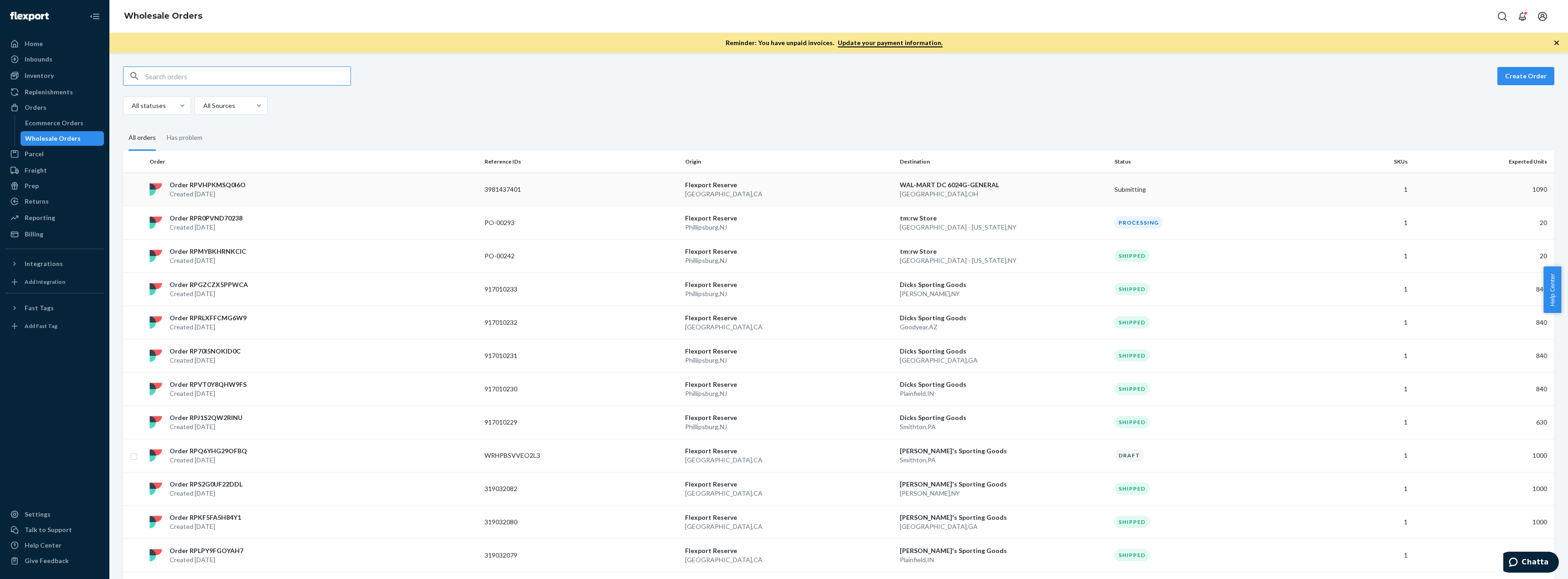
click at [232, 184] on p "Order RPVHPKMSQ0I6O" at bounding box center [208, 185] width 76 height 9
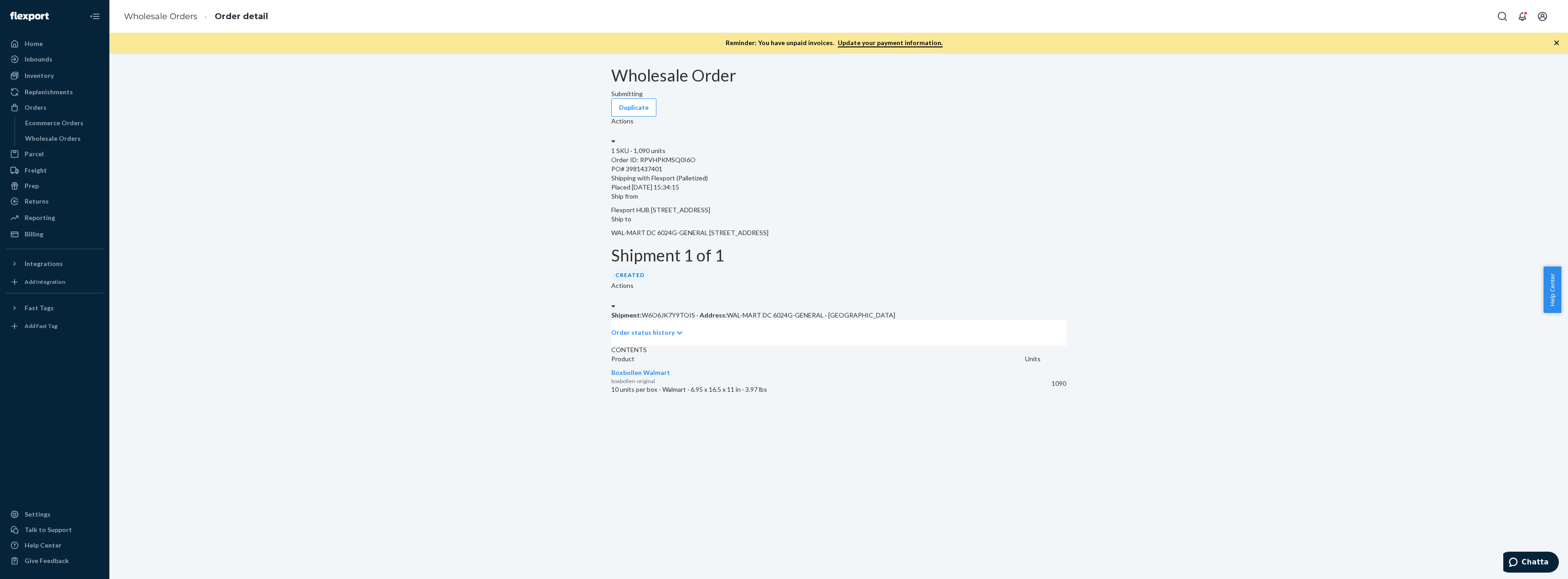
click at [1204, 240] on div "Wholesale Order Submitting Duplicate Actions 1 SKU · 1,090 units Order ID: RPVH…" at bounding box center [839, 232] width 1445 height 332
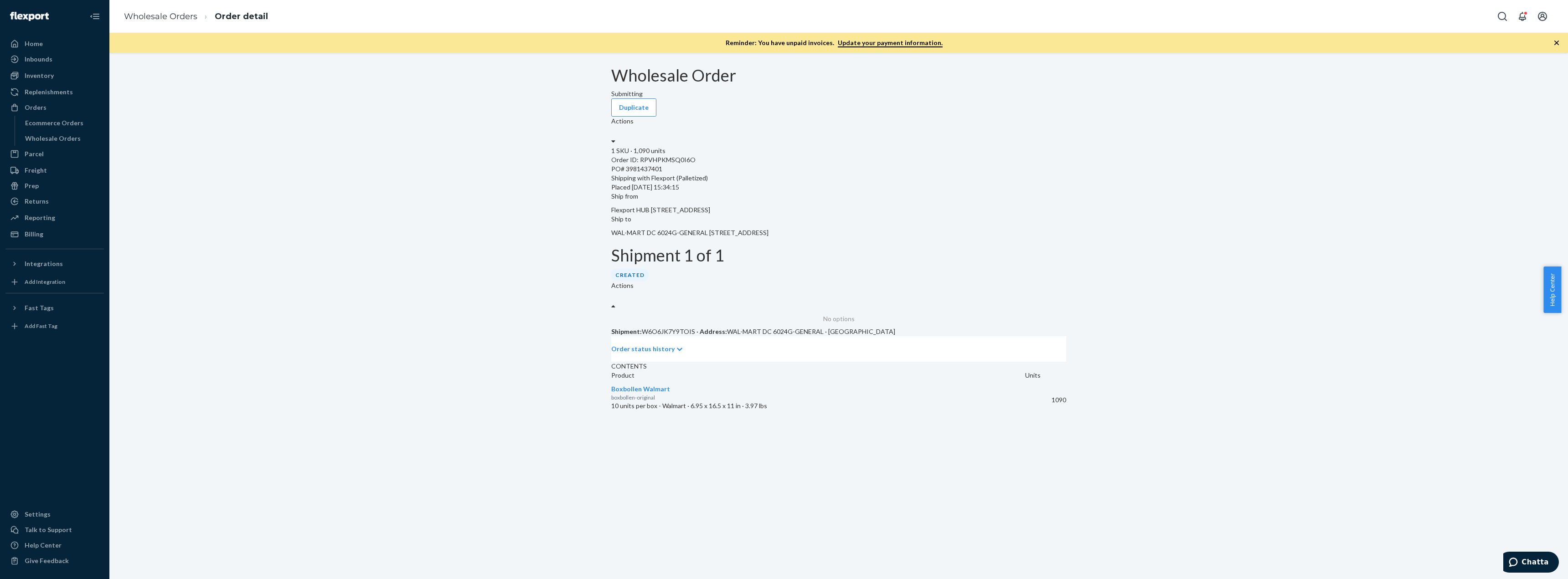
click at [615, 302] on div at bounding box center [613, 306] width 4 height 9
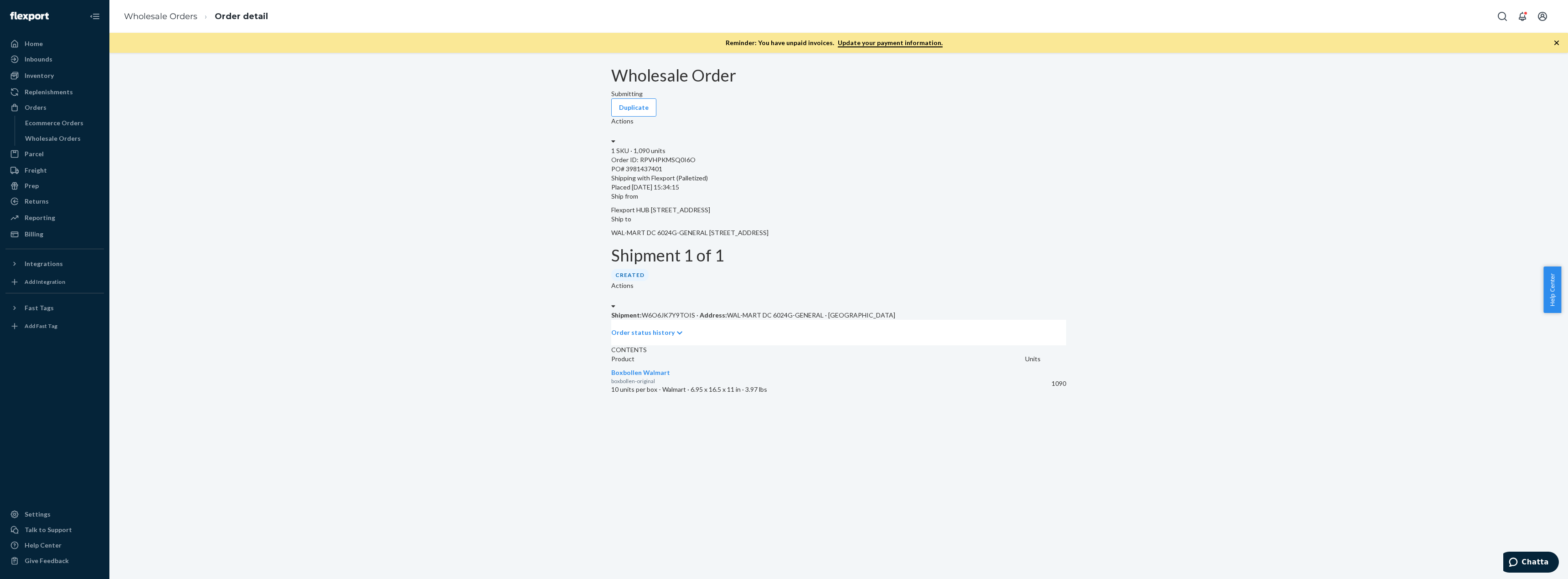
drag, startPoint x: 1130, startPoint y: 232, endPoint x: 1073, endPoint y: 183, distance: 75.2
click at [1129, 231] on div "Wholesale Order Submitting Duplicate Actions 1 SKU · 1,090 units Order ID: RPVH…" at bounding box center [839, 232] width 1445 height 332
click at [634, 117] on label "Actions" at bounding box center [622, 121] width 23 height 9
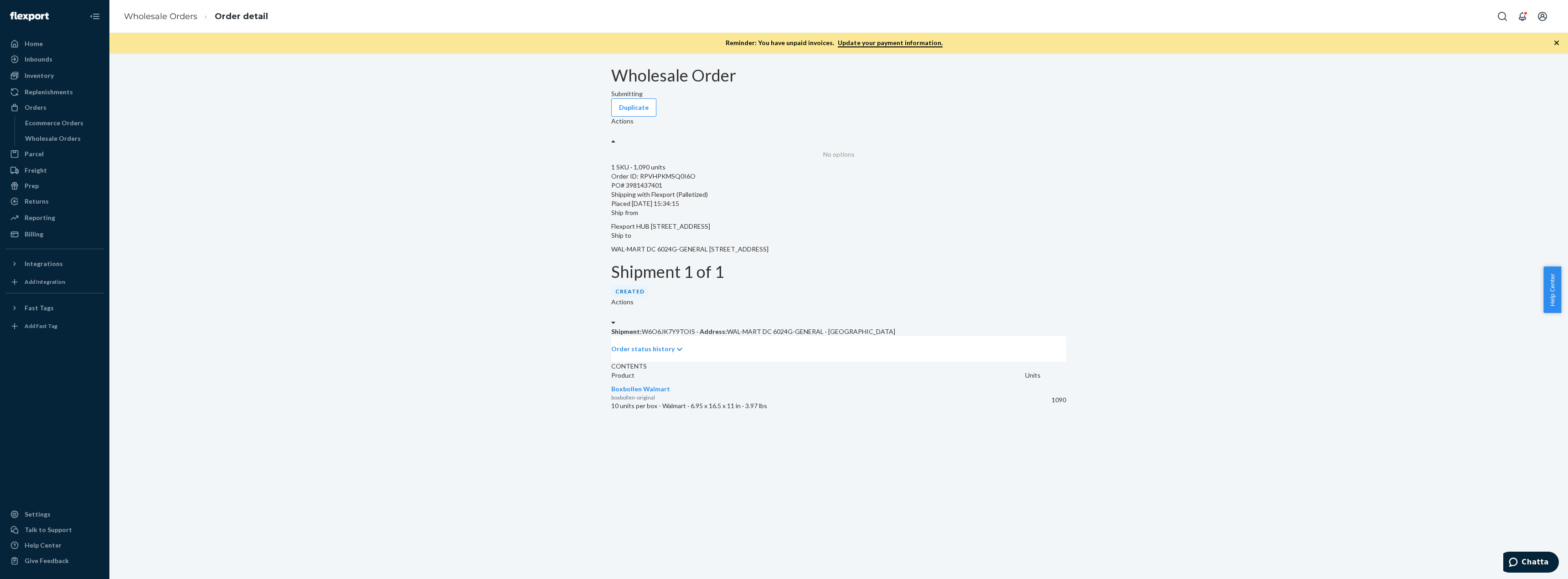
click at [1156, 114] on div "Wholesale Order Submitting Duplicate 0 results available. Use Up and Down to ch…" at bounding box center [839, 240] width 1445 height 348
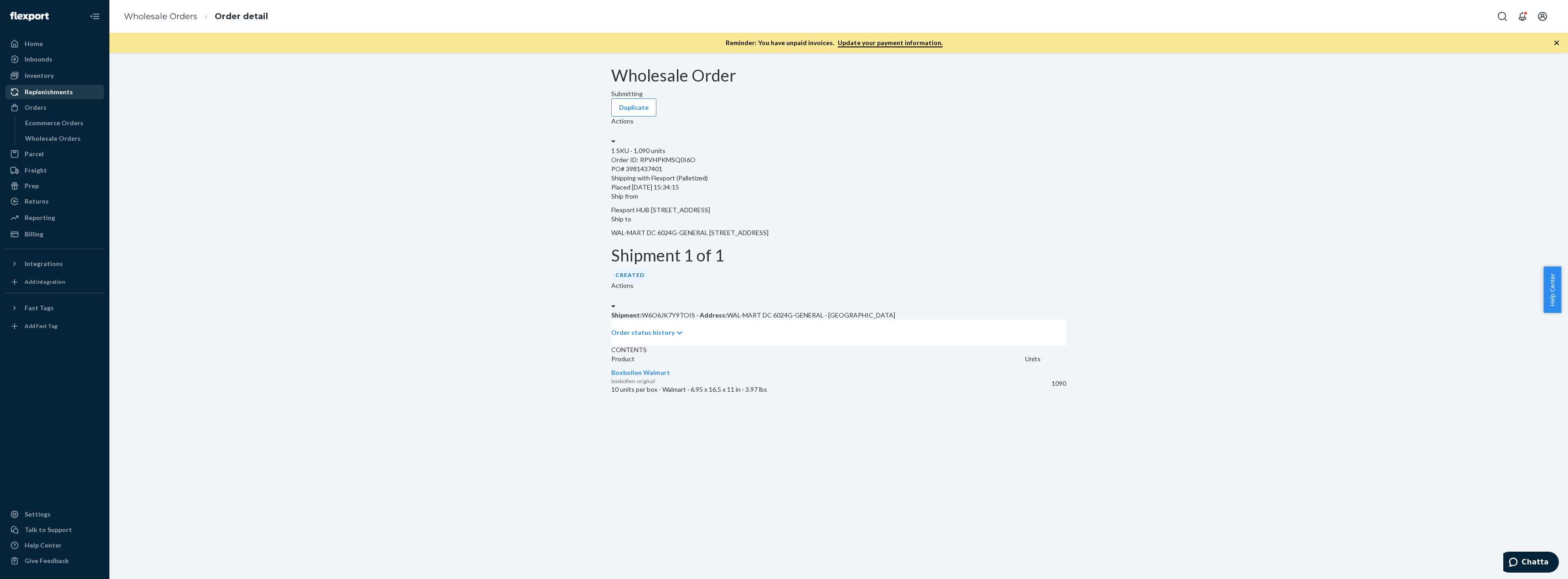
click at [38, 91] on div "Replenishments" at bounding box center [48, 92] width 48 height 9
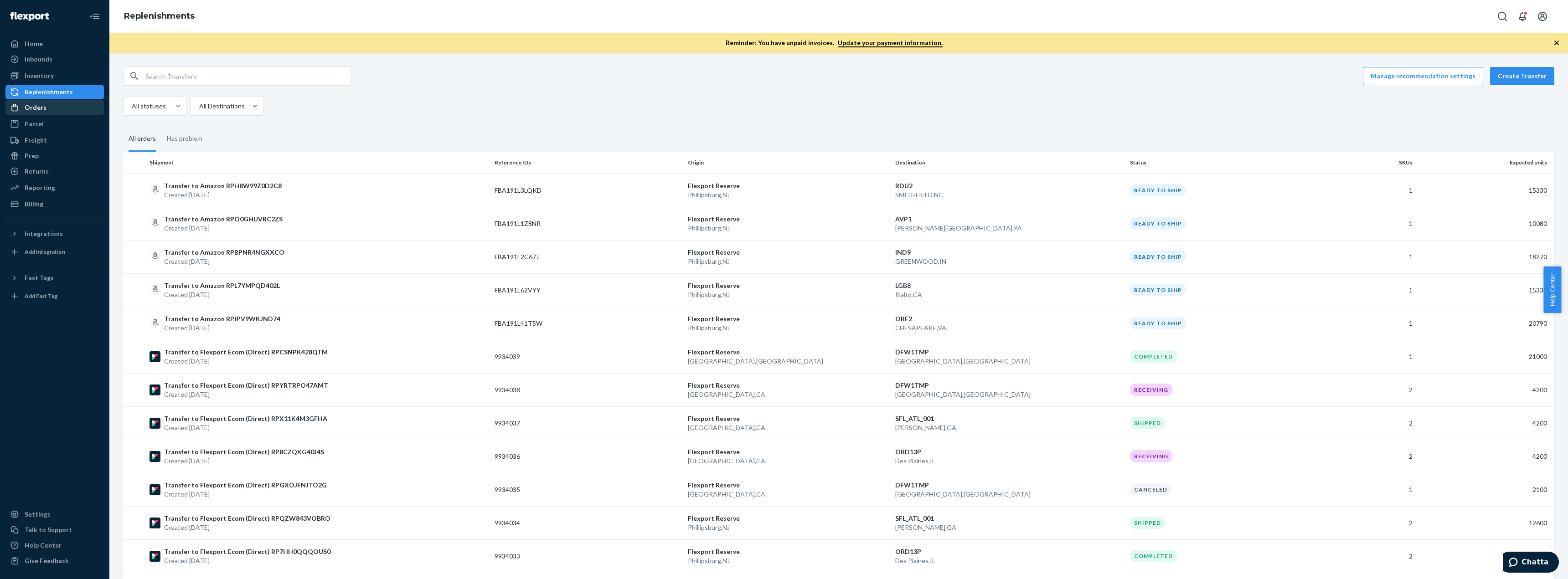
click at [42, 108] on div "Orders" at bounding box center [35, 107] width 22 height 9
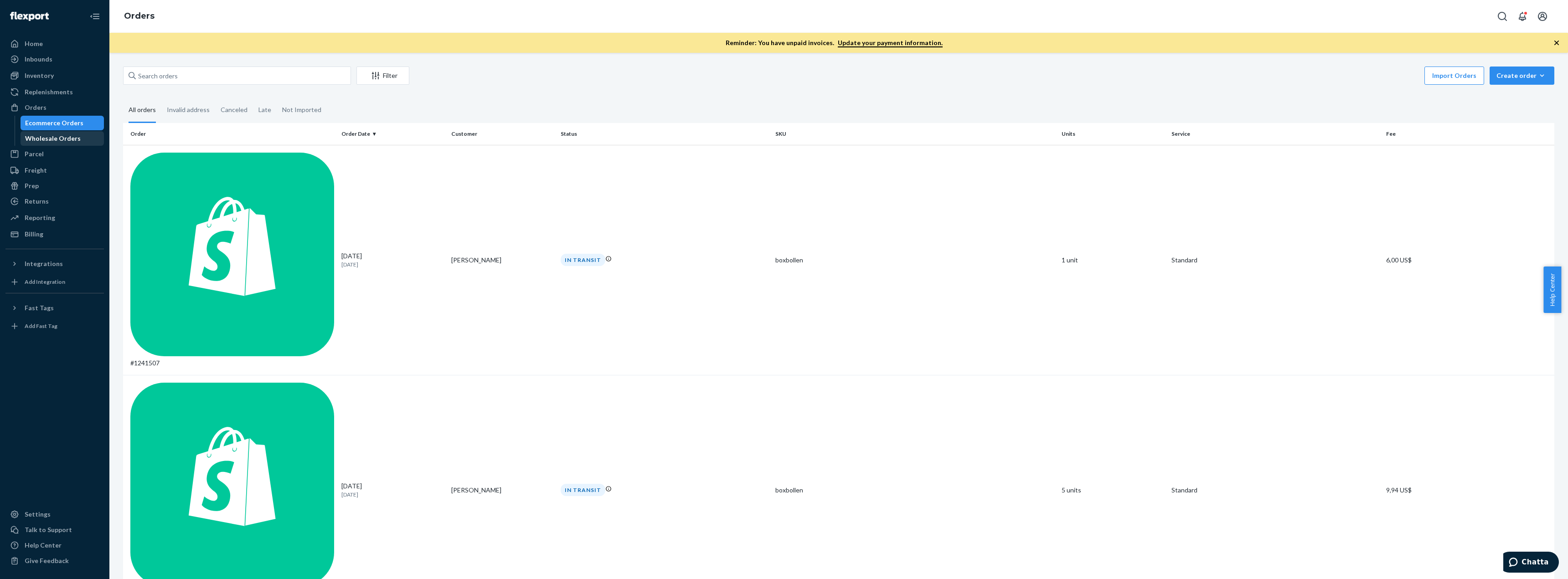
click at [55, 136] on div "Wholesale Orders" at bounding box center [52, 138] width 55 height 9
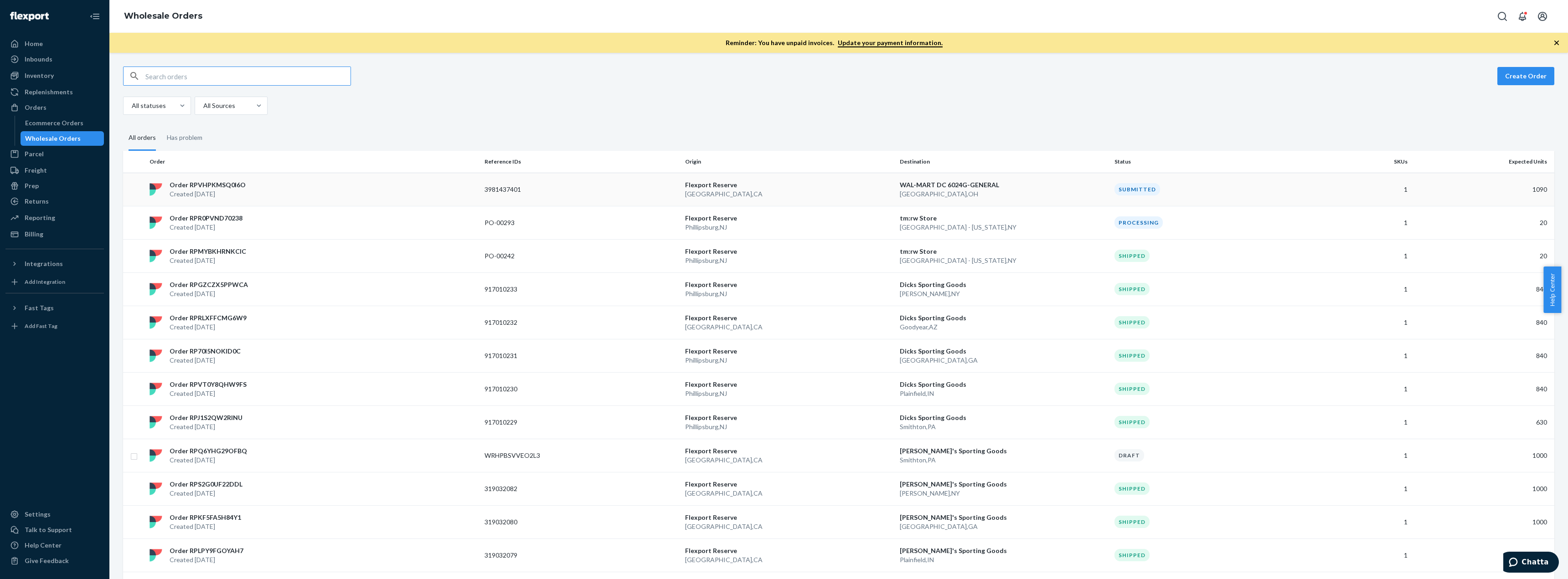
click at [204, 188] on p "Order RPVHPKMSQ0I6O" at bounding box center [208, 185] width 76 height 9
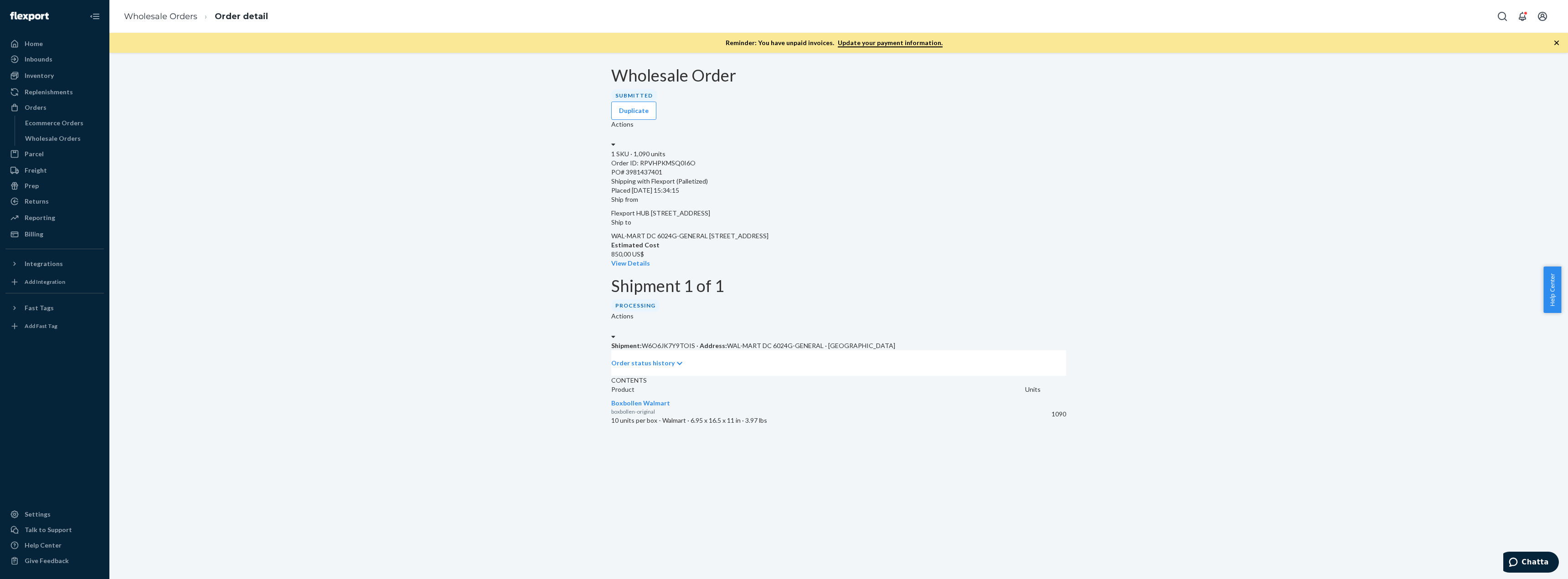
click at [634, 120] on label "Actions" at bounding box center [622, 124] width 23 height 9
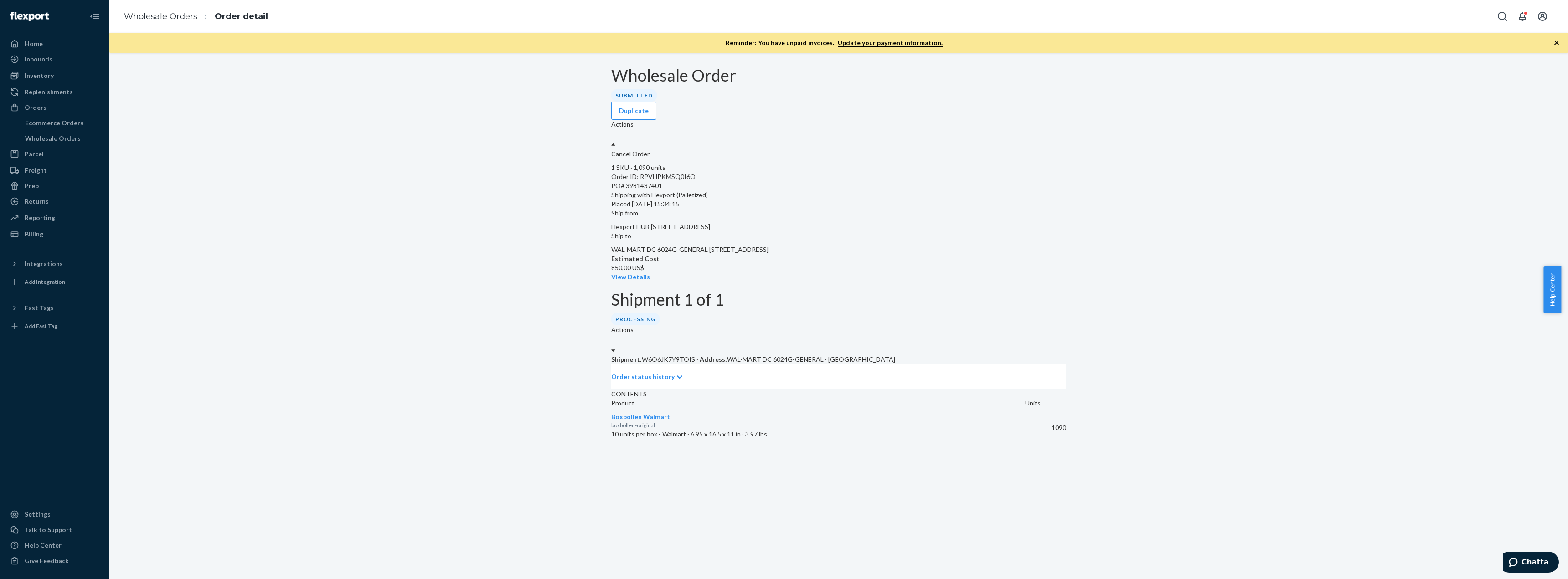
click at [1063, 115] on div "Wholesale Order Submitted Duplicate option [object Object] focused, 1 of 1. 1 r…" at bounding box center [838, 112] width 455 height 92
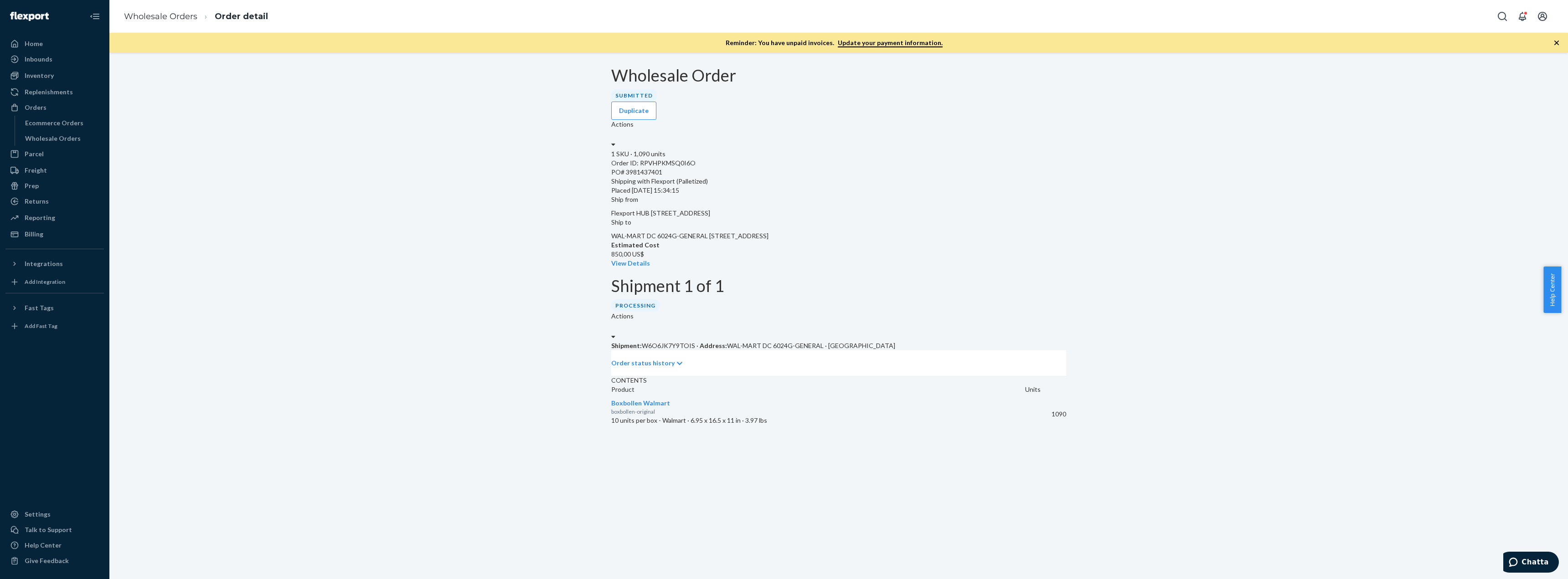
click at [634, 311] on label "Actions" at bounding box center [622, 316] width 23 height 9
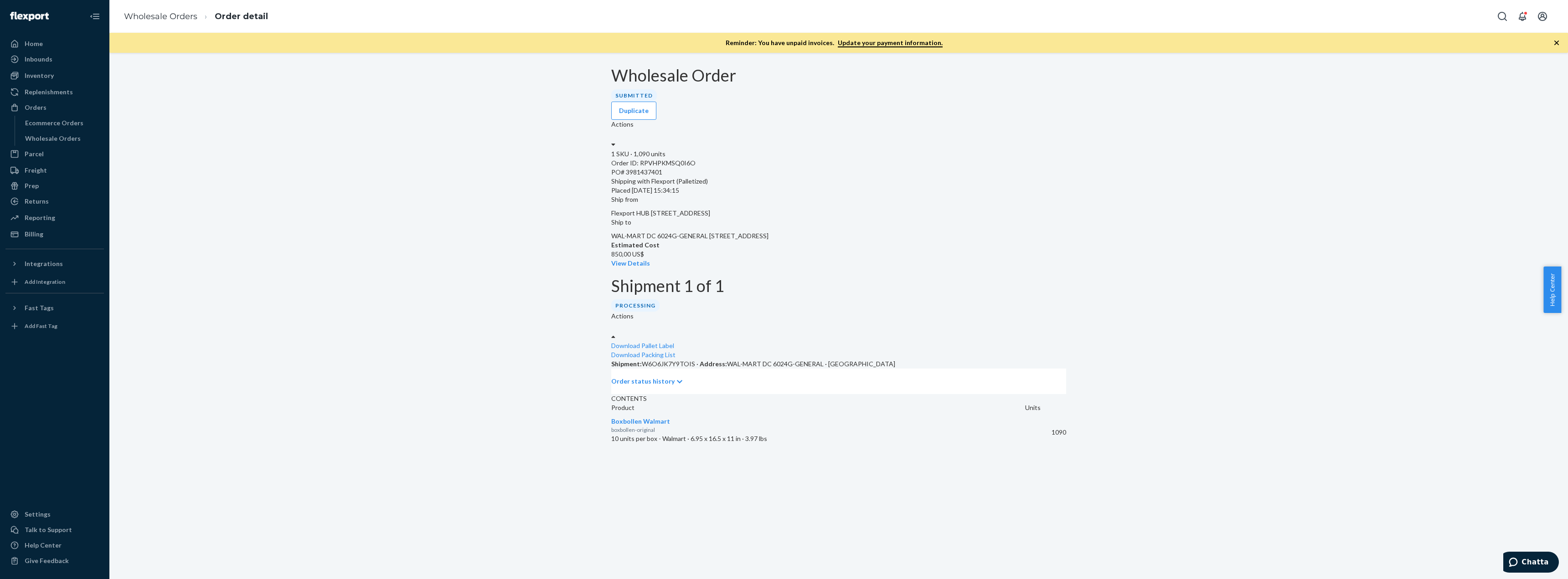
click at [1103, 220] on div "Wholesale Order Submitted Duplicate Actions 1 SKU · 1,090 units Order ID: RPVHP…" at bounding box center [839, 257] width 1445 height 381
